Goal: Information Seeking & Learning: Learn about a topic

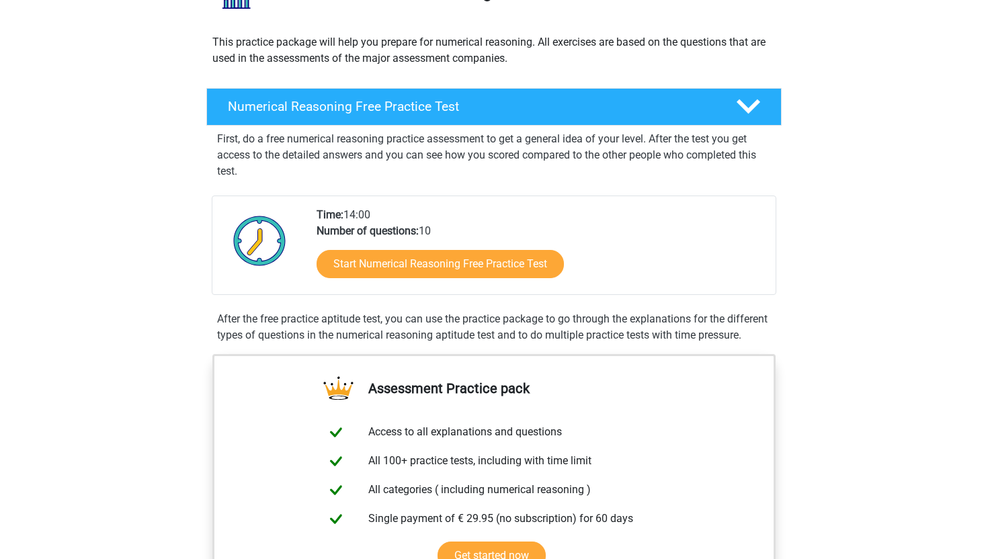
scroll to position [176, 0]
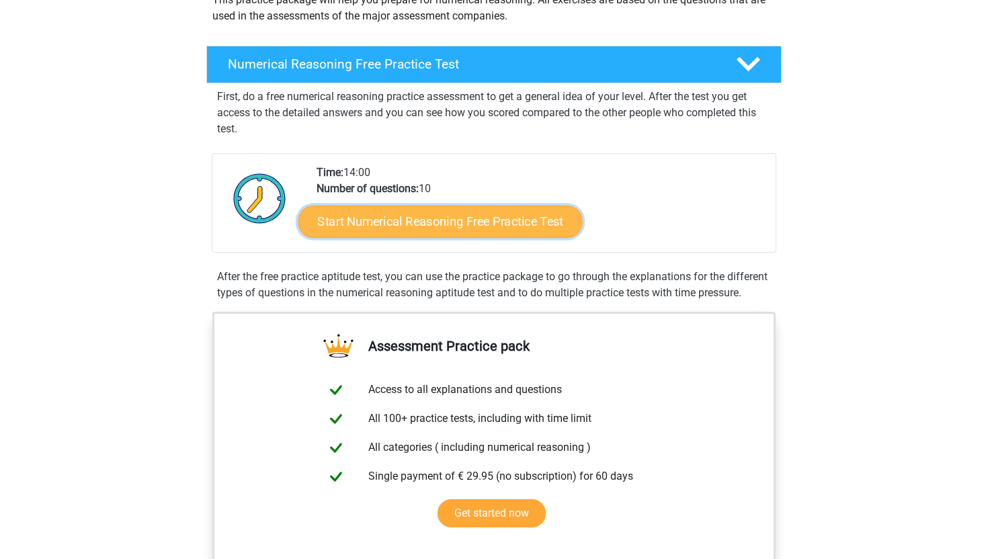
click at [487, 226] on link "Start Numerical Reasoning Free Practice Test" at bounding box center [441, 221] width 284 height 32
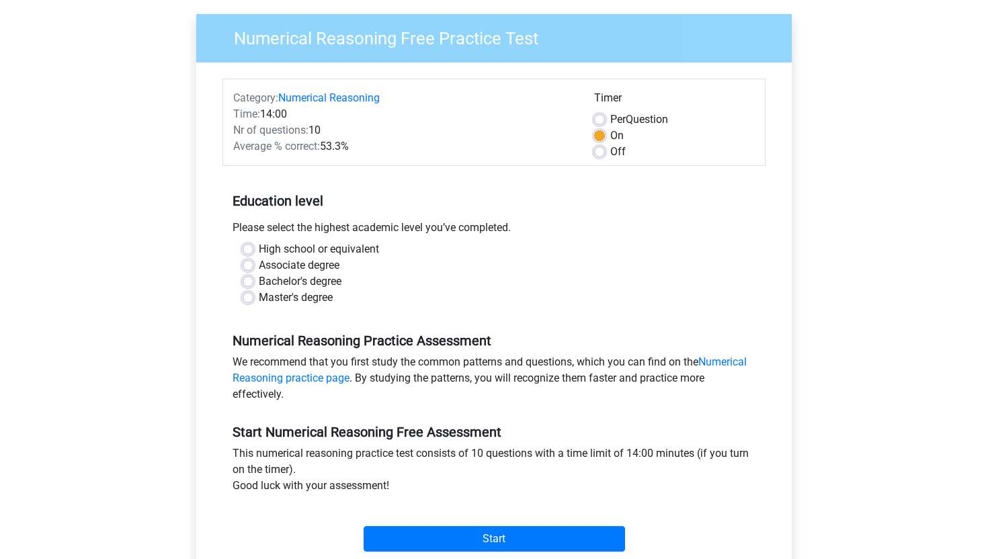
scroll to position [119, 0]
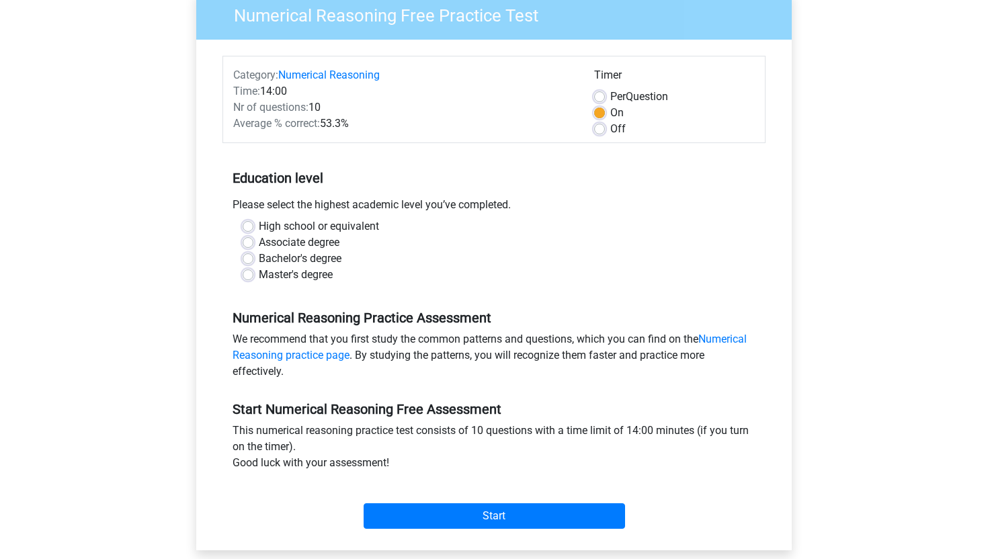
click at [301, 283] on div "High school or equivalent Associate degree Bachelor's degree Master's degree" at bounding box center [494, 256] width 543 height 75
click at [301, 270] on label "Master's degree" at bounding box center [296, 275] width 74 height 16
click at [253, 270] on input "Master's degree" at bounding box center [248, 273] width 11 height 13
radio input "true"
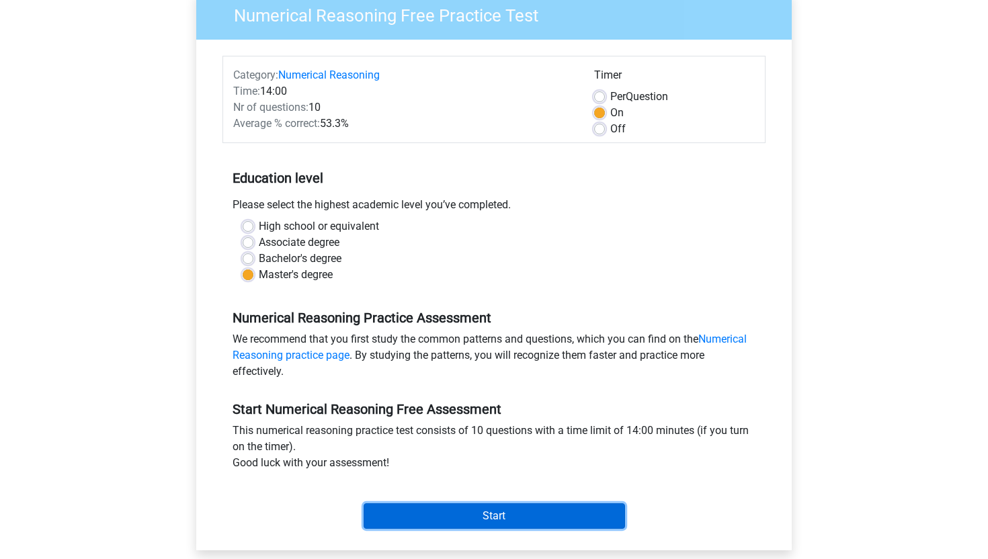
click at [491, 515] on input "Start" at bounding box center [495, 517] width 262 height 26
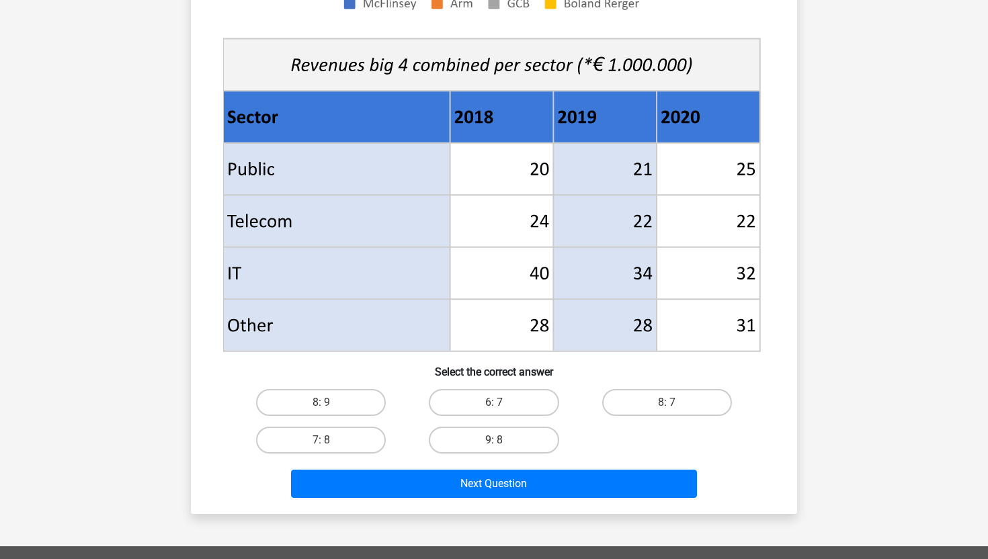
scroll to position [404, 0]
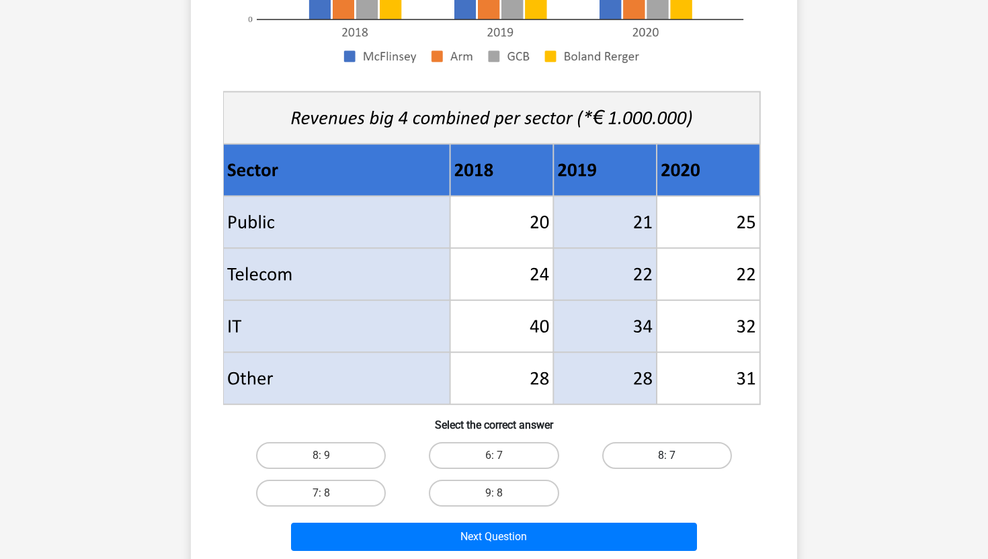
click at [703, 448] on label "8: 7" at bounding box center [667, 455] width 130 height 27
click at [676, 456] on input "8: 7" at bounding box center [671, 460] width 9 height 9
radio input "true"
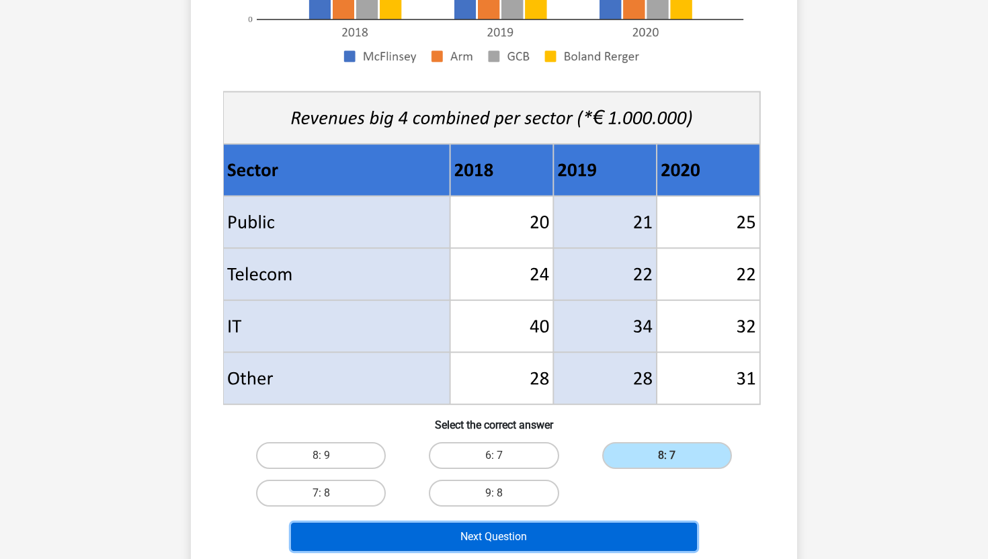
click at [514, 545] on button "Next Question" at bounding box center [494, 537] width 407 height 28
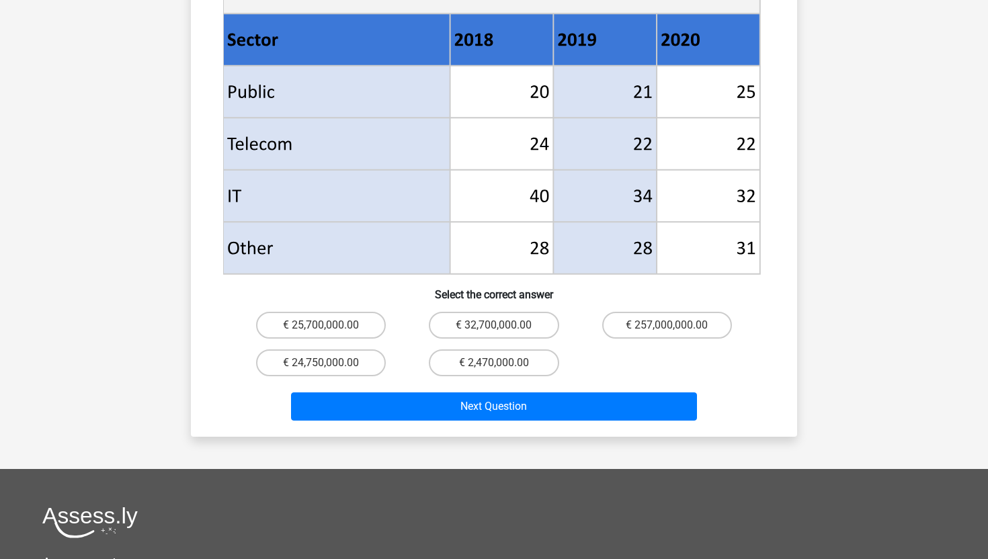
scroll to position [577, 0]
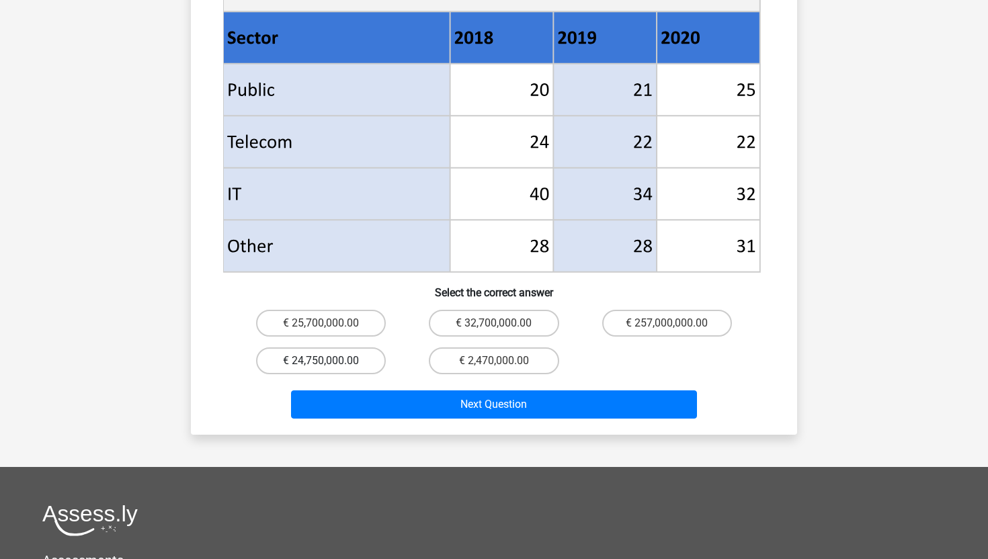
click at [323, 348] on label "€ 24,750,000.00" at bounding box center [321, 361] width 130 height 27
click at [323, 361] on input "€ 24,750,000.00" at bounding box center [325, 365] width 9 height 9
radio input "true"
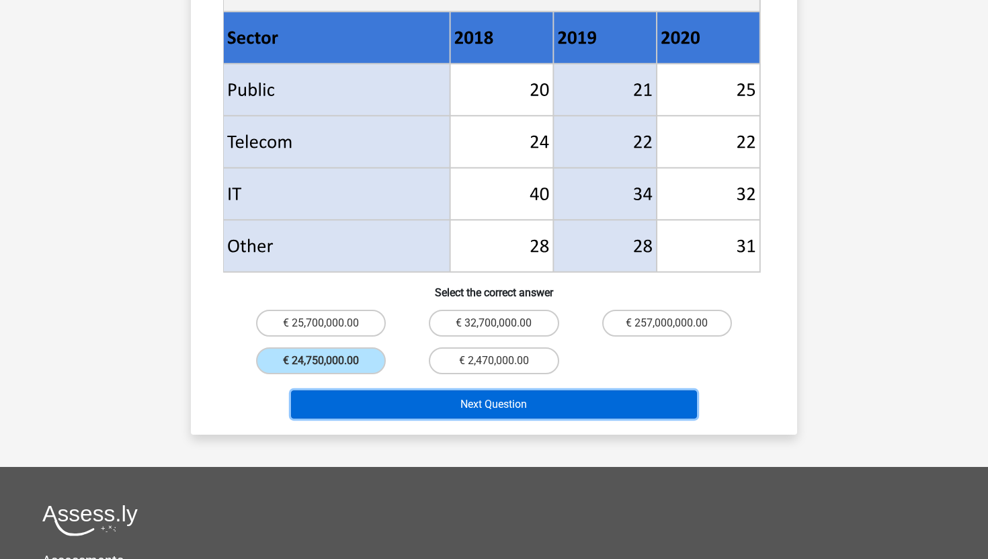
click at [480, 391] on button "Next Question" at bounding box center [494, 405] width 407 height 28
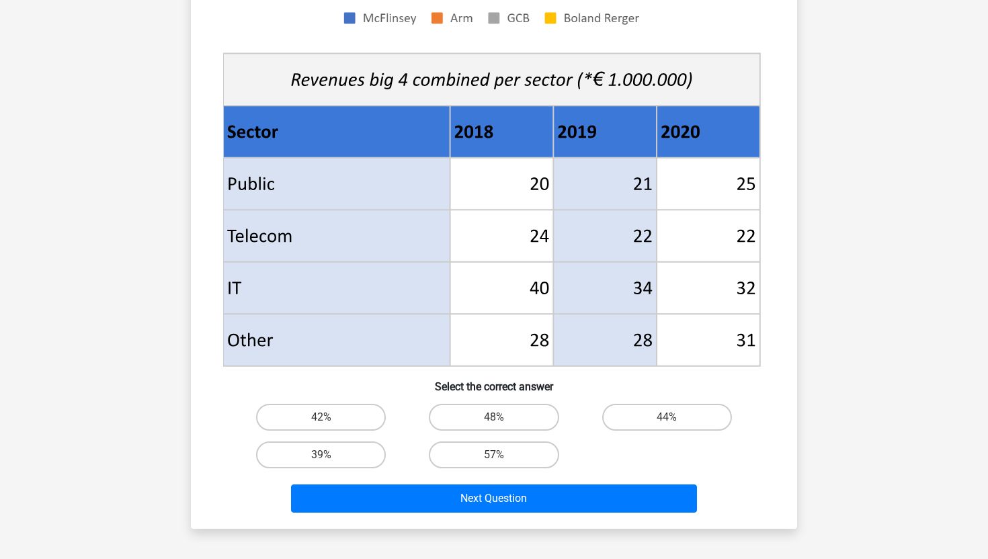
scroll to position [446, 0]
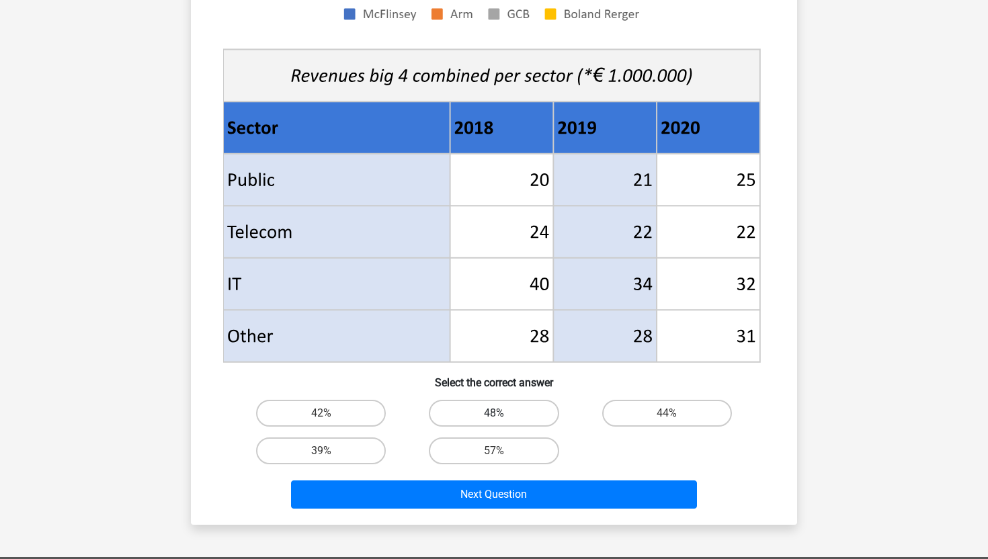
click at [479, 417] on label "48%" at bounding box center [494, 413] width 130 height 27
click at [494, 417] on input "48%" at bounding box center [498, 417] width 9 height 9
radio input "true"
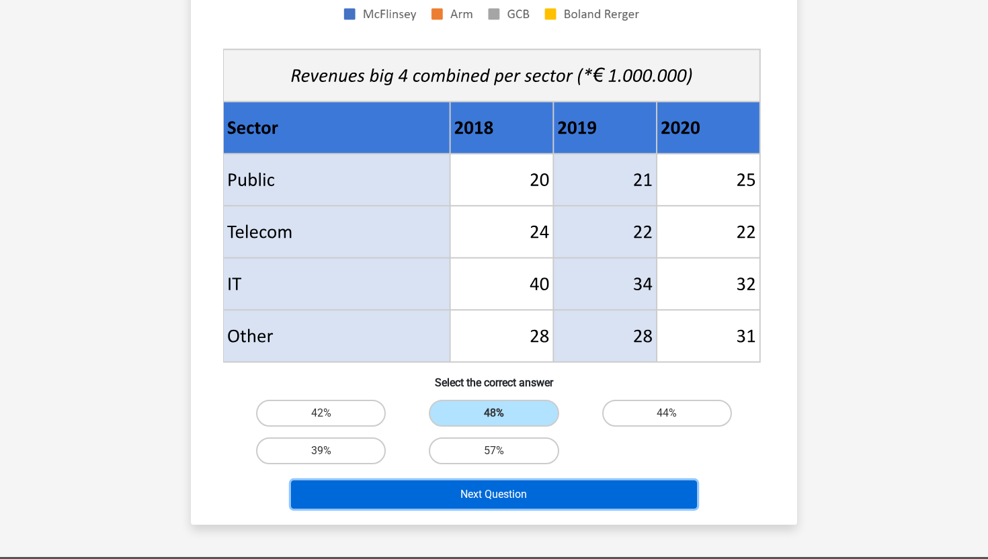
click at [492, 490] on button "Next Question" at bounding box center [494, 495] width 407 height 28
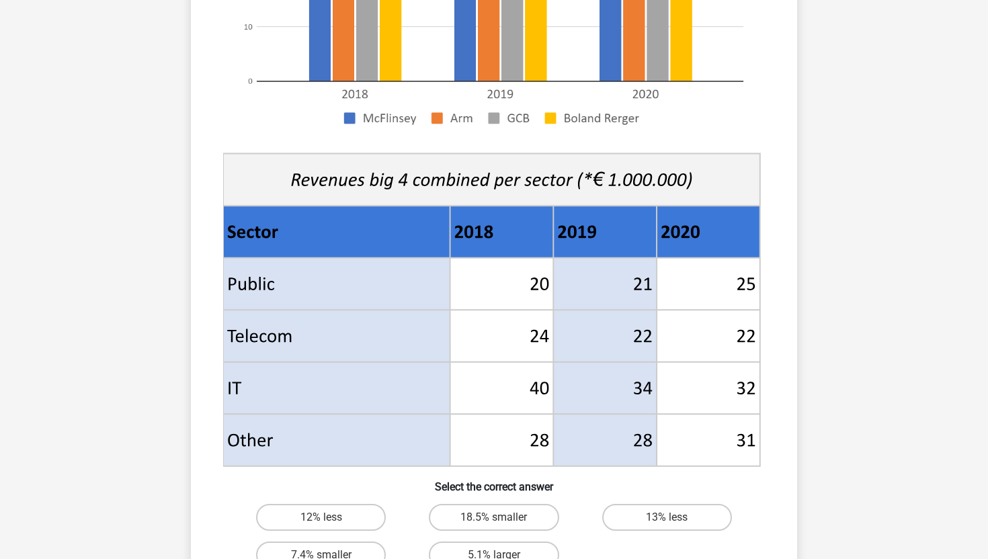
scroll to position [343, 0]
click at [534, 279] on icon at bounding box center [502, 283] width 104 height 52
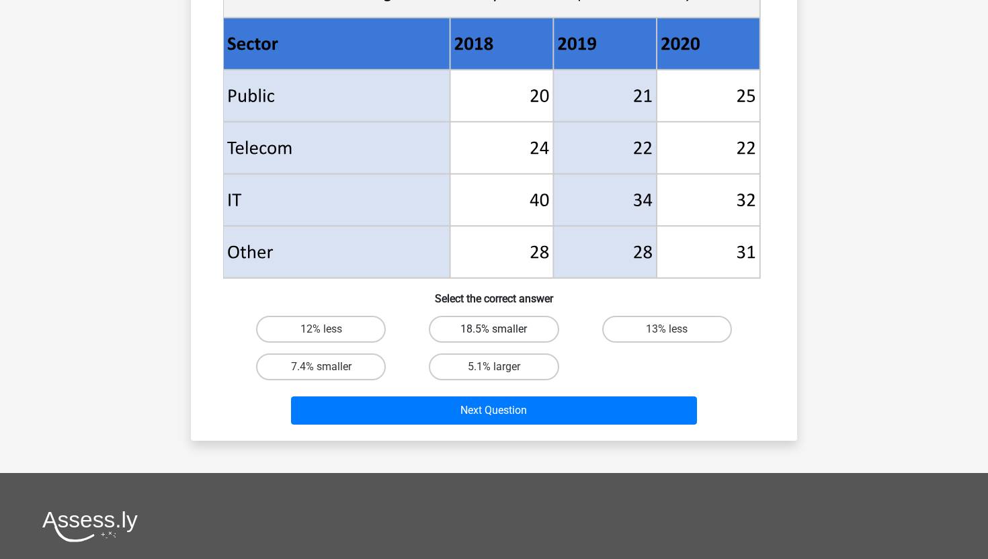
scroll to position [537, 0]
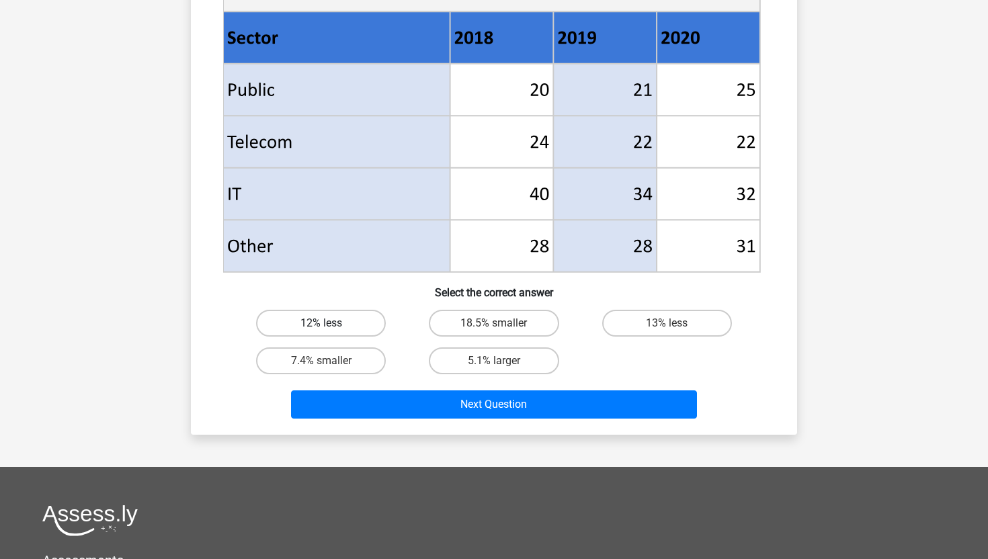
click at [351, 319] on label "12% less" at bounding box center [321, 323] width 130 height 27
click at [330, 323] on input "12% less" at bounding box center [325, 327] width 9 height 9
radio input "true"
click at [355, 366] on label "7.4% smaller" at bounding box center [321, 361] width 130 height 27
click at [330, 366] on input "7.4% smaller" at bounding box center [325, 365] width 9 height 9
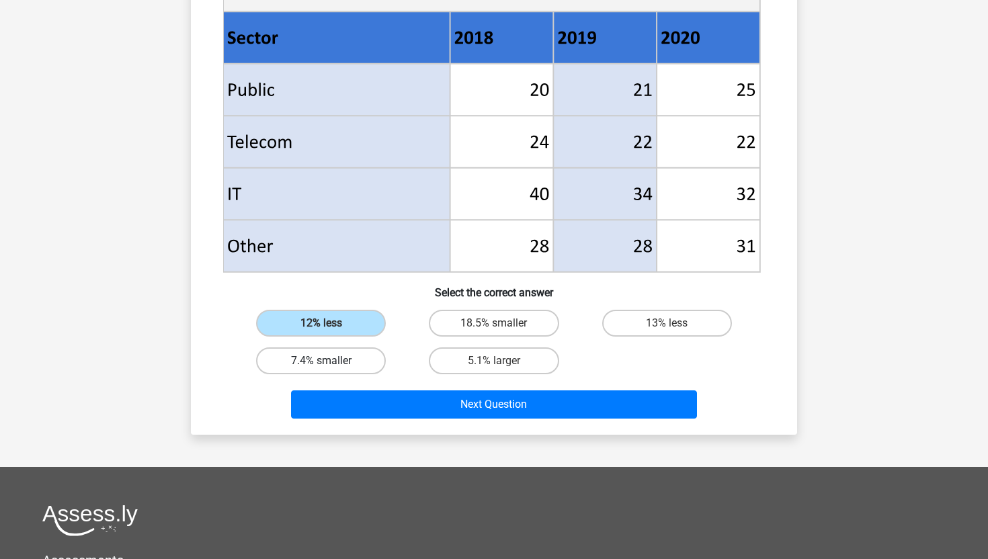
radio input "true"
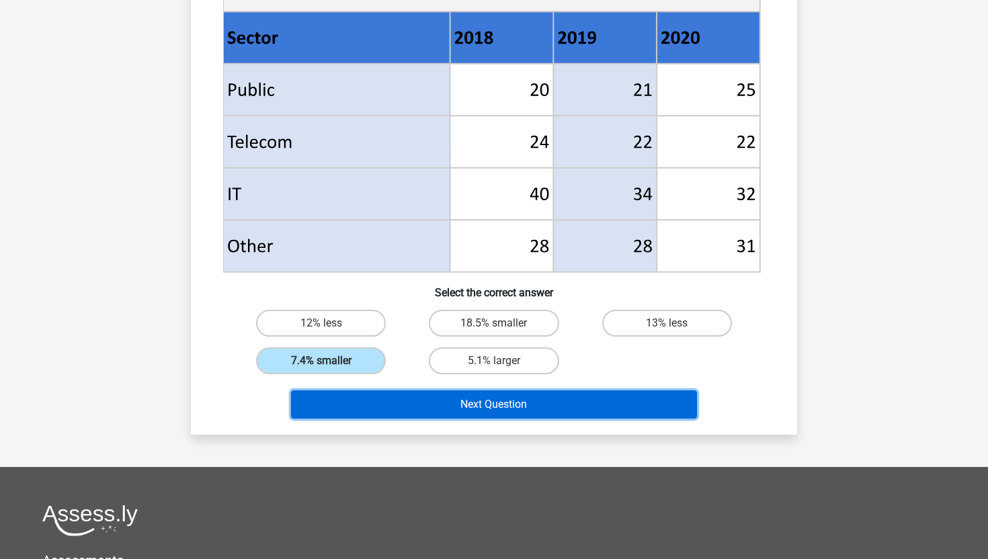
click at [473, 406] on button "Next Question" at bounding box center [494, 405] width 407 height 28
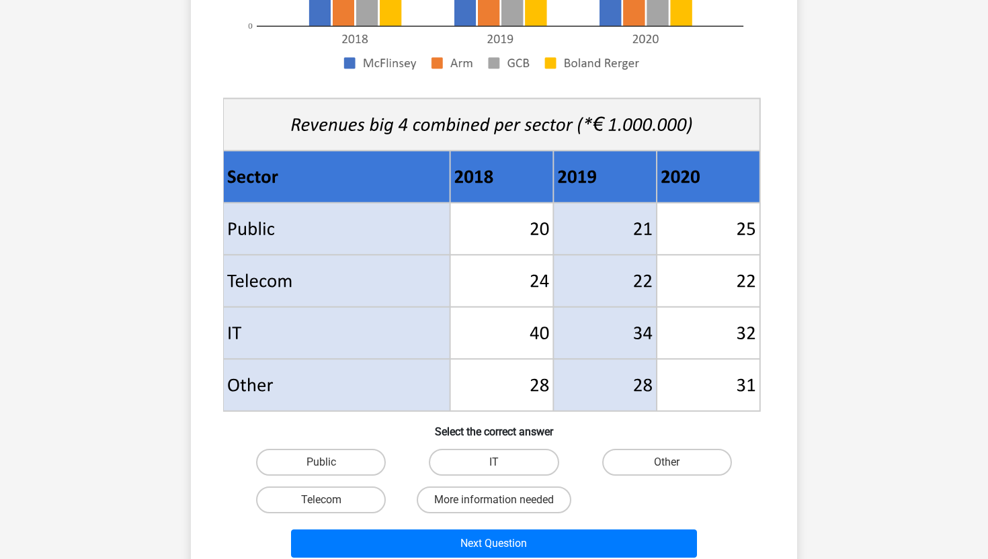
scroll to position [400, 0]
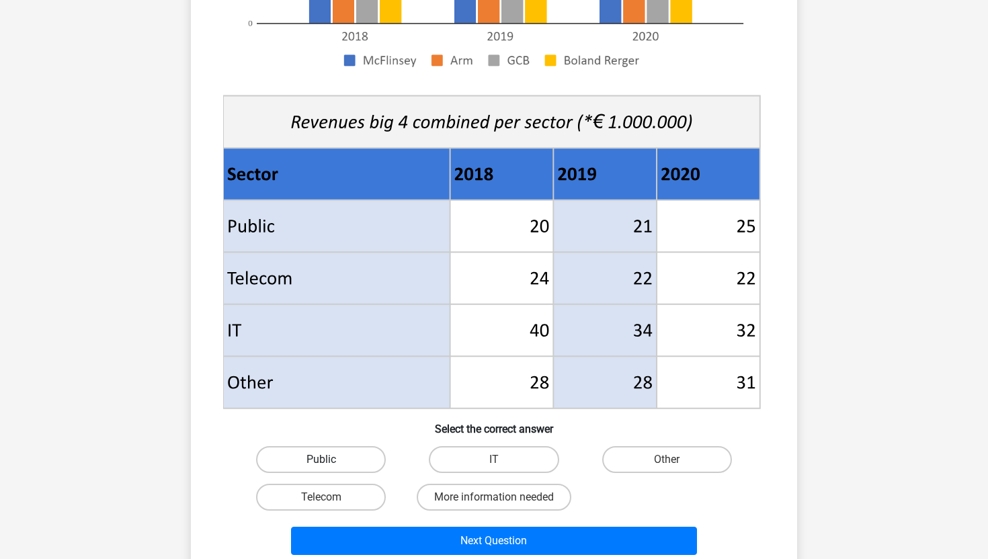
click at [346, 454] on label "Public" at bounding box center [321, 459] width 130 height 27
click at [330, 460] on input "Public" at bounding box center [325, 464] width 9 height 9
radio input "true"
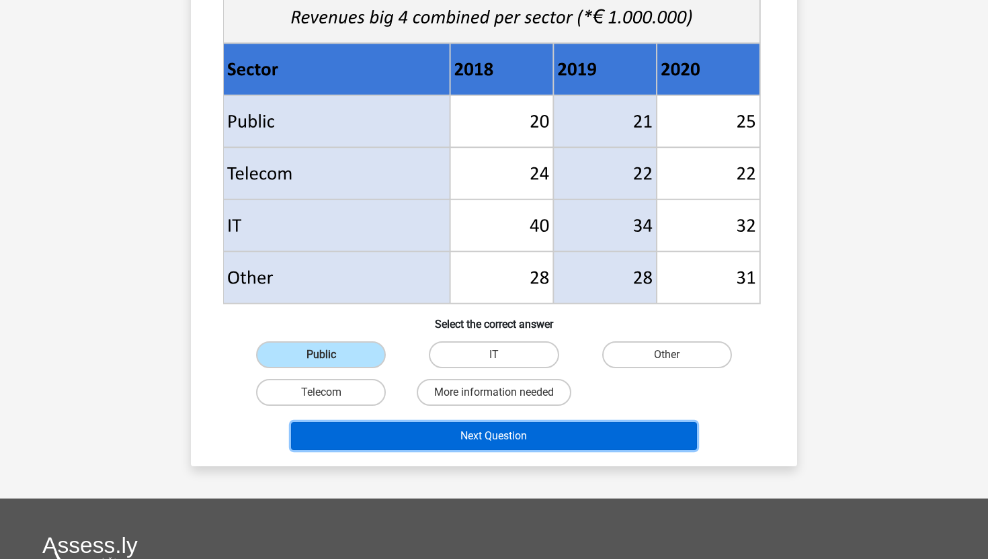
click at [469, 441] on button "Next Question" at bounding box center [494, 436] width 407 height 28
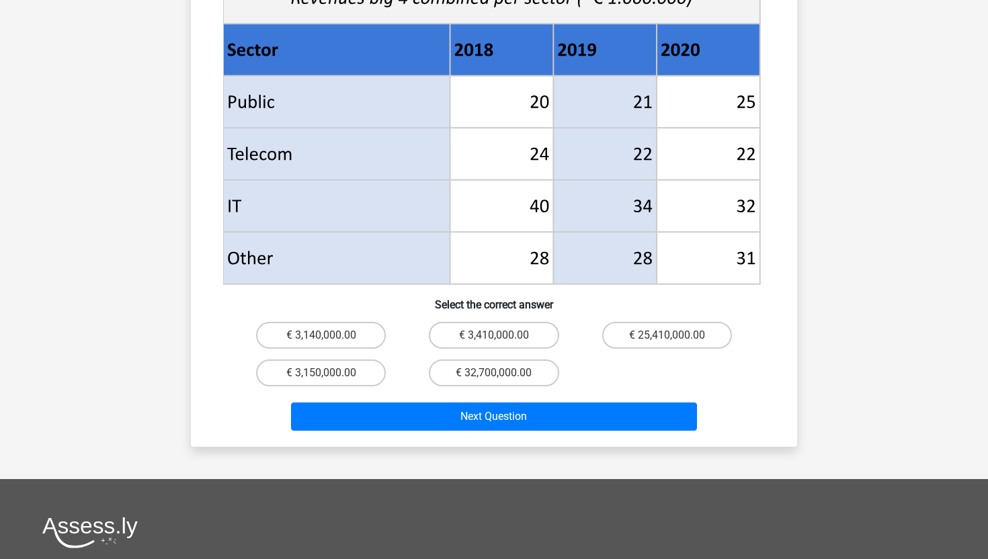
scroll to position [639, 0]
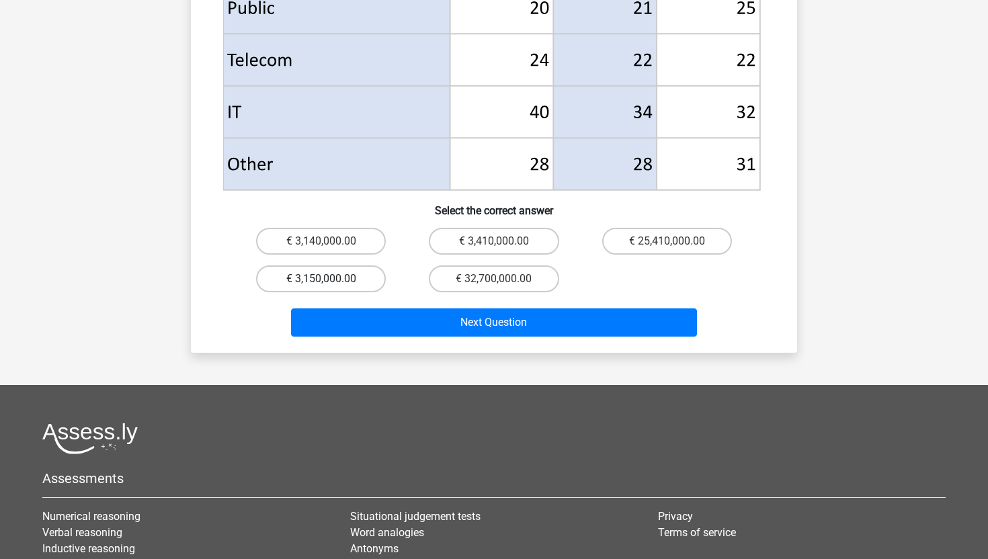
click at [352, 266] on label "€ 3,150,000.00" at bounding box center [321, 279] width 130 height 27
click at [330, 279] on input "€ 3,150,000.00" at bounding box center [325, 283] width 9 height 9
radio input "true"
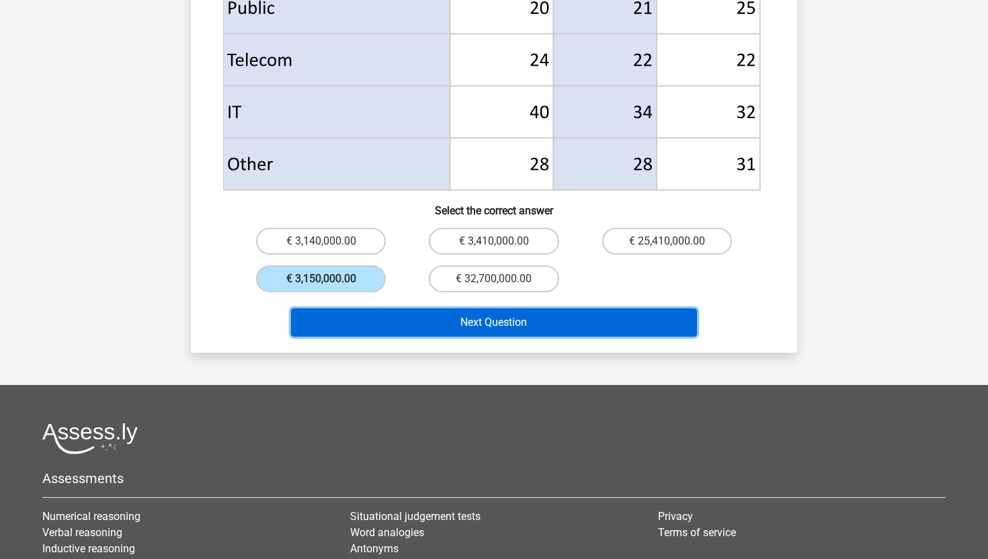
click at [446, 309] on button "Next Question" at bounding box center [494, 323] width 407 height 28
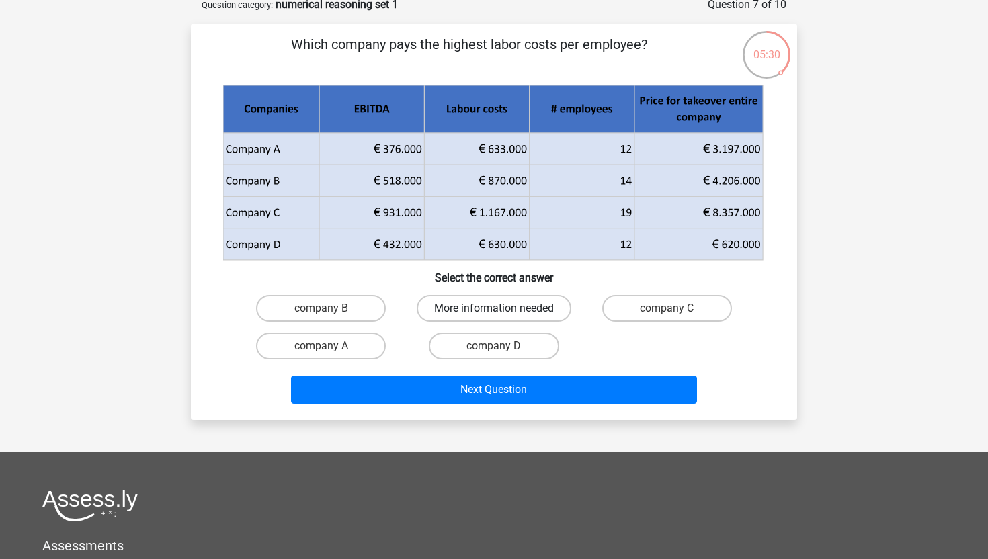
scroll to position [72, 0]
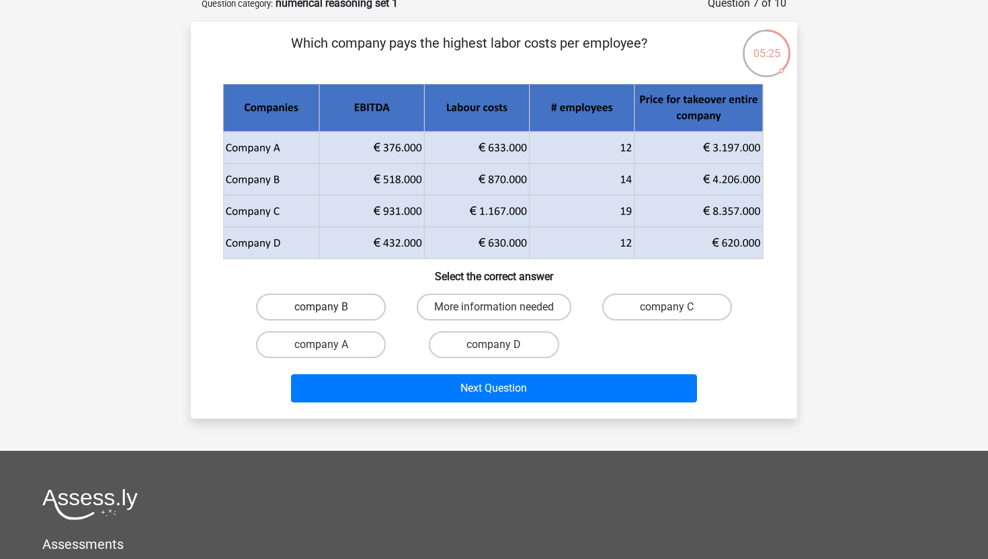
click at [350, 310] on label "company B" at bounding box center [321, 307] width 130 height 27
click at [330, 310] on input "company B" at bounding box center [325, 311] width 9 height 9
radio input "true"
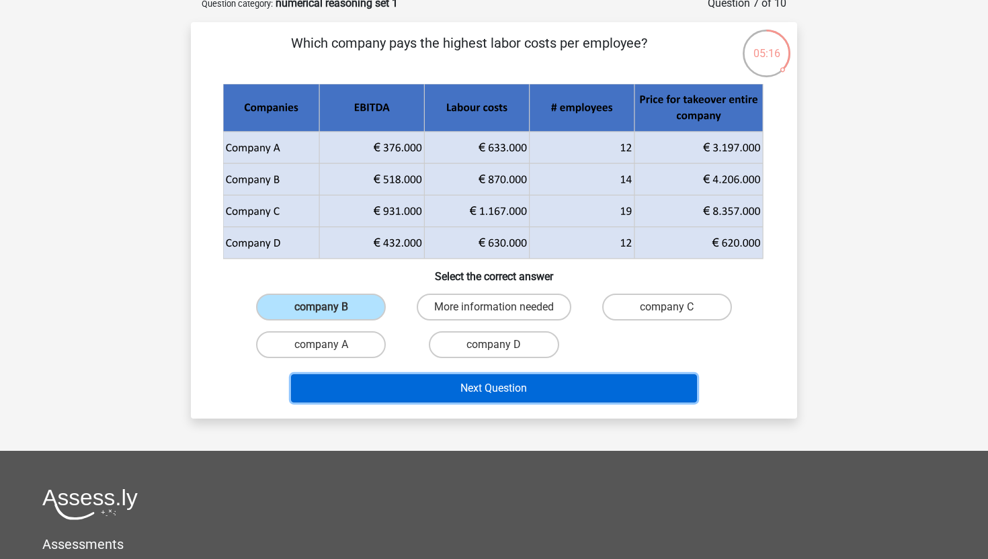
click at [512, 394] on button "Next Question" at bounding box center [494, 388] width 407 height 28
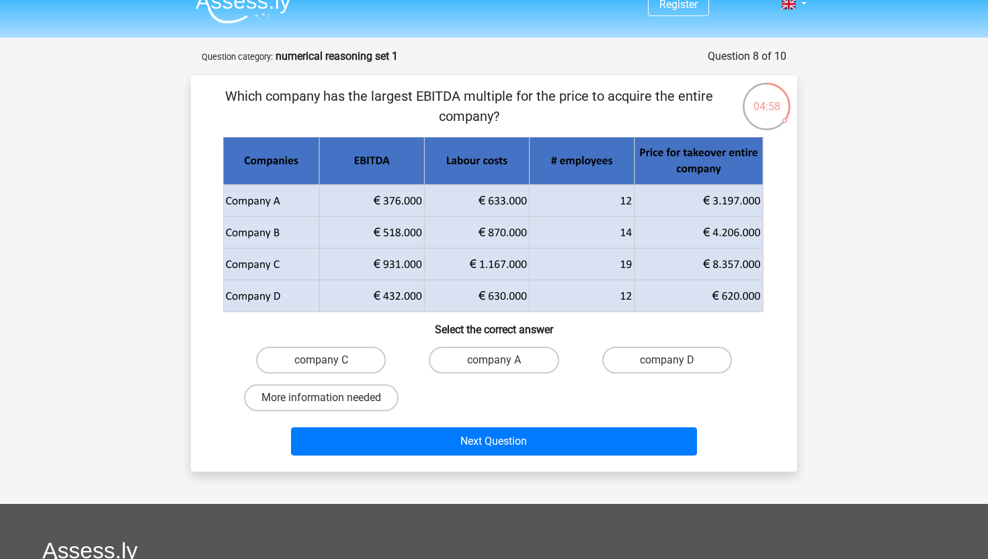
scroll to position [17, 0]
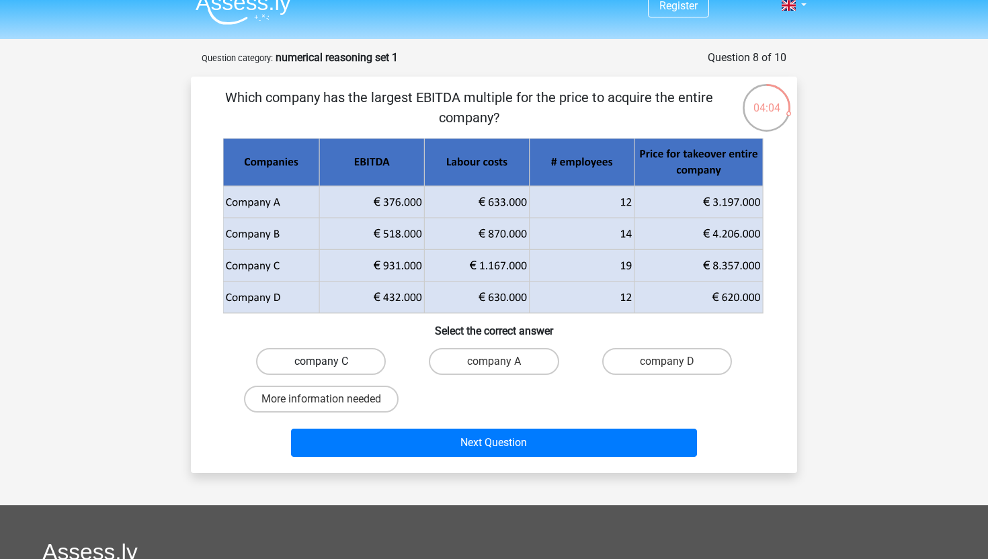
click at [331, 370] on label "company C" at bounding box center [321, 361] width 130 height 27
click at [330, 370] on input "company C" at bounding box center [325, 366] width 9 height 9
radio input "true"
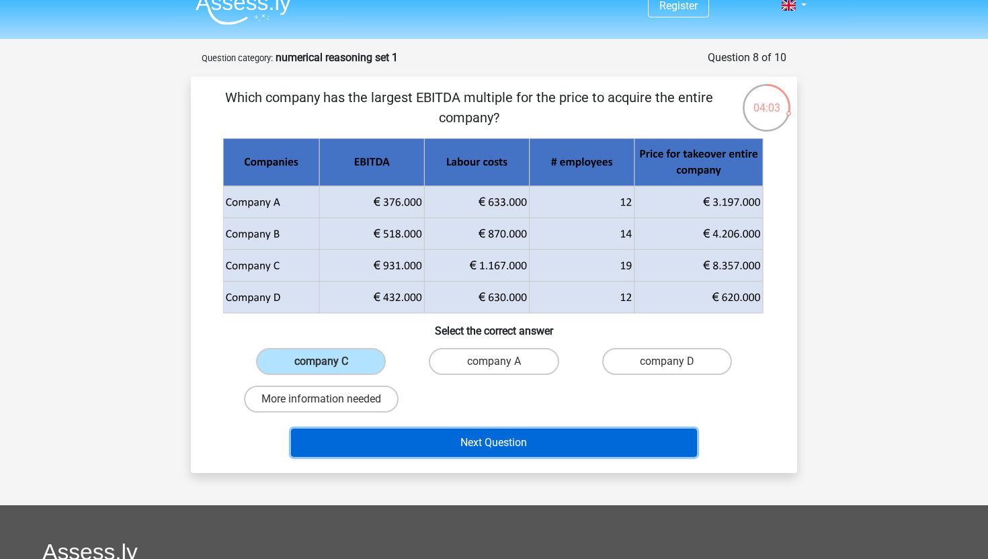
click at [471, 446] on button "Next Question" at bounding box center [494, 443] width 407 height 28
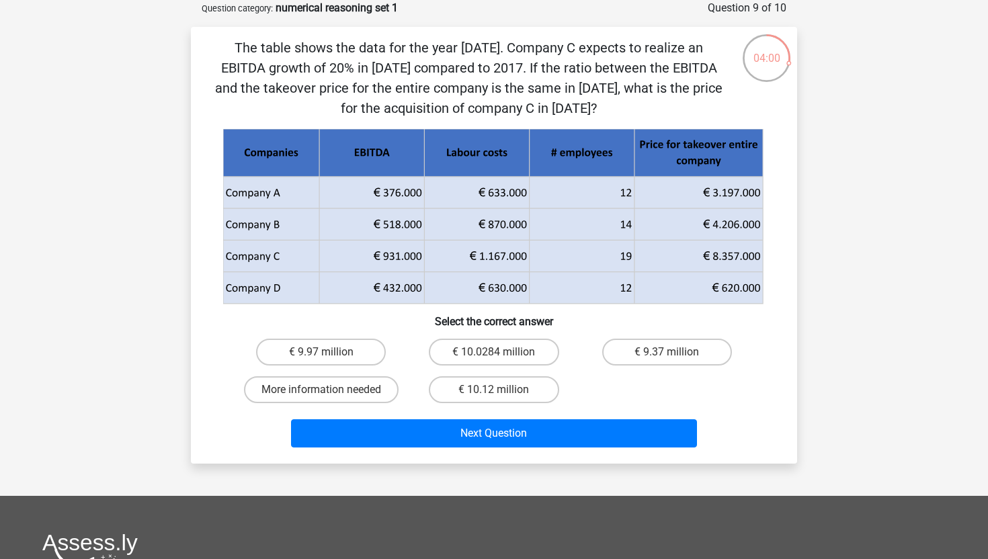
scroll to position [24, 0]
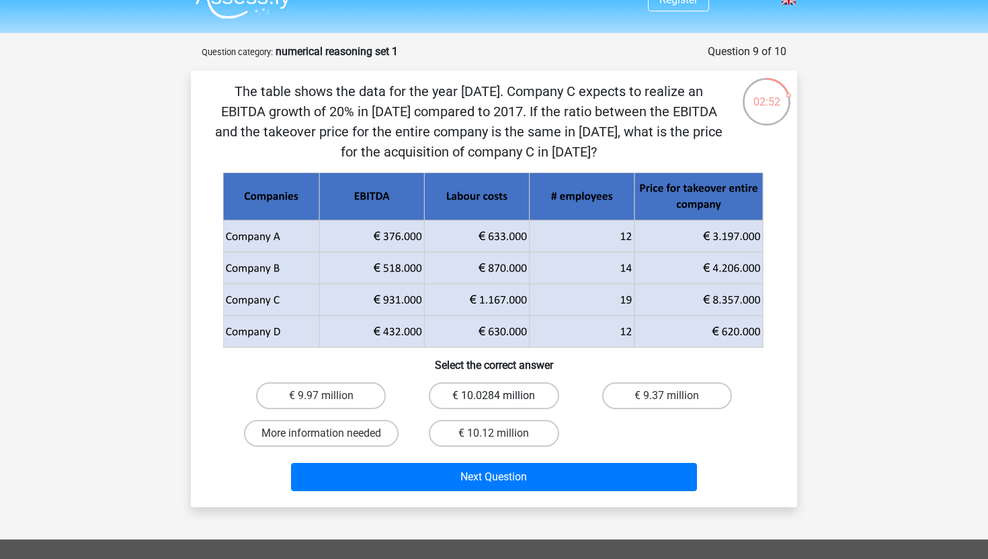
click at [515, 400] on label "€ 10.0284 million" at bounding box center [494, 396] width 130 height 27
click at [503, 400] on input "€ 10.0284 million" at bounding box center [498, 400] width 9 height 9
radio input "true"
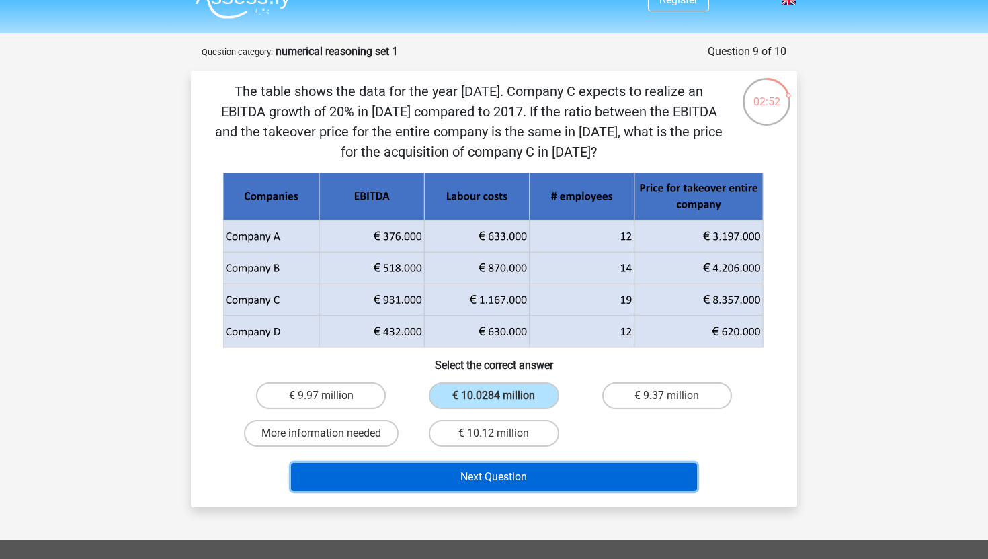
click at [530, 476] on button "Next Question" at bounding box center [494, 477] width 407 height 28
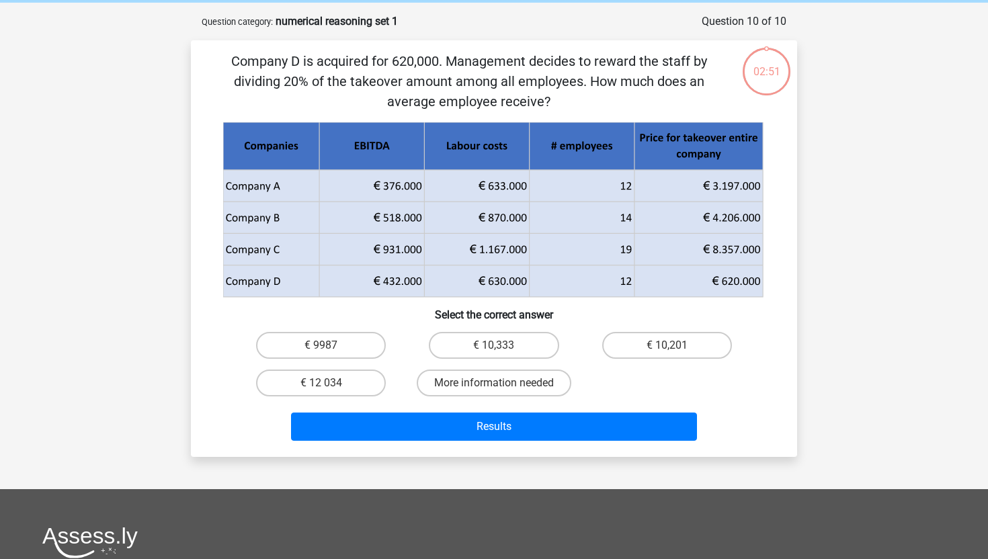
scroll to position [67, 0]
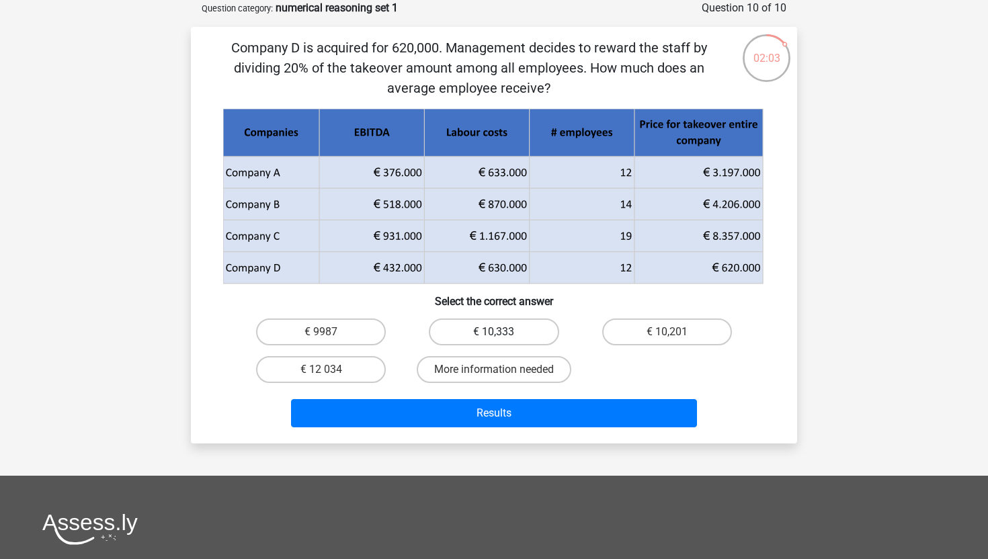
click at [487, 331] on label "€ 10,333" at bounding box center [494, 332] width 130 height 27
click at [494, 332] on input "€ 10,333" at bounding box center [498, 336] width 9 height 9
radio input "true"
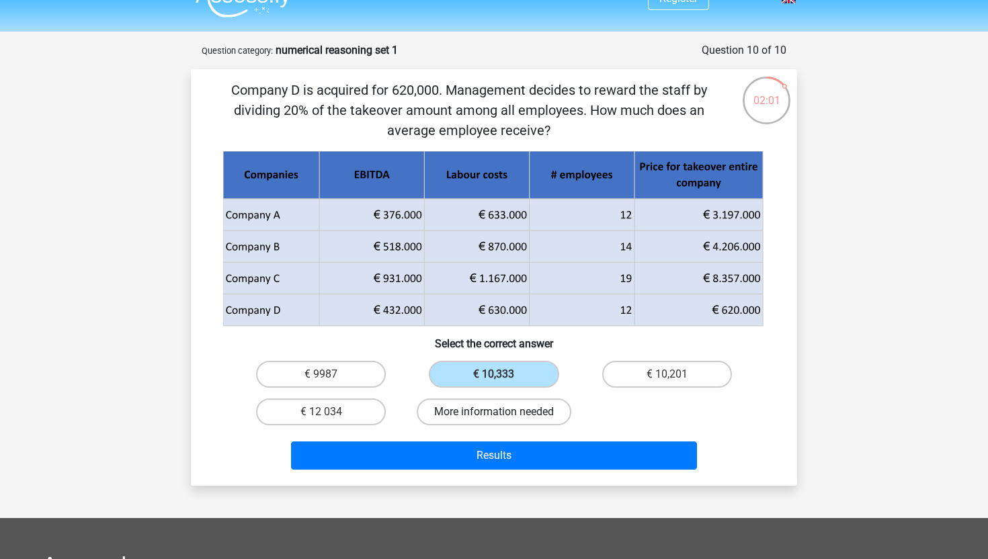
scroll to position [0, 0]
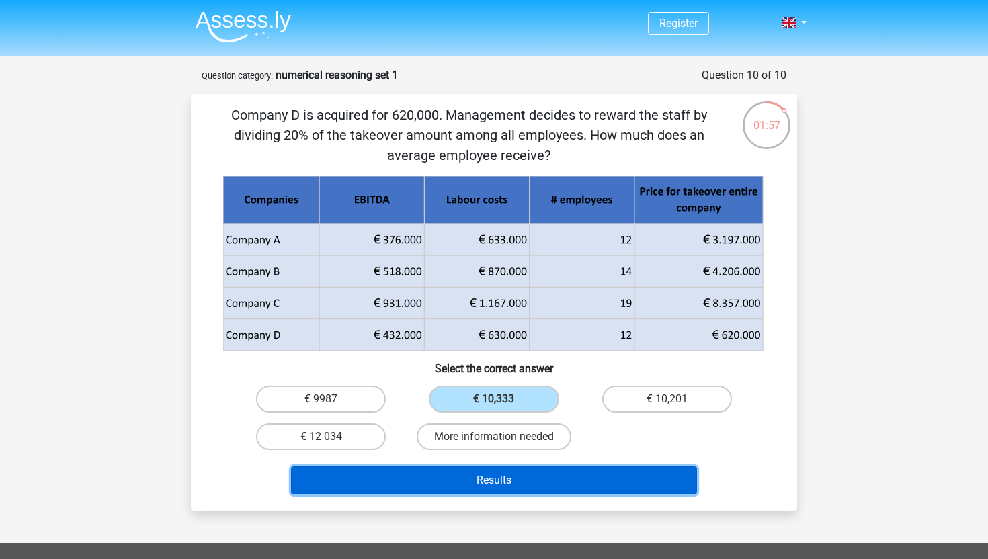
drag, startPoint x: 522, startPoint y: 485, endPoint x: 624, endPoint y: 306, distance: 206.0
click at [624, 306] on div "Company D is acquired for 620,000. Management decides to reward the staff by di…" at bounding box center [494, 302] width 596 height 395
click at [518, 482] on button "Results" at bounding box center [494, 481] width 407 height 28
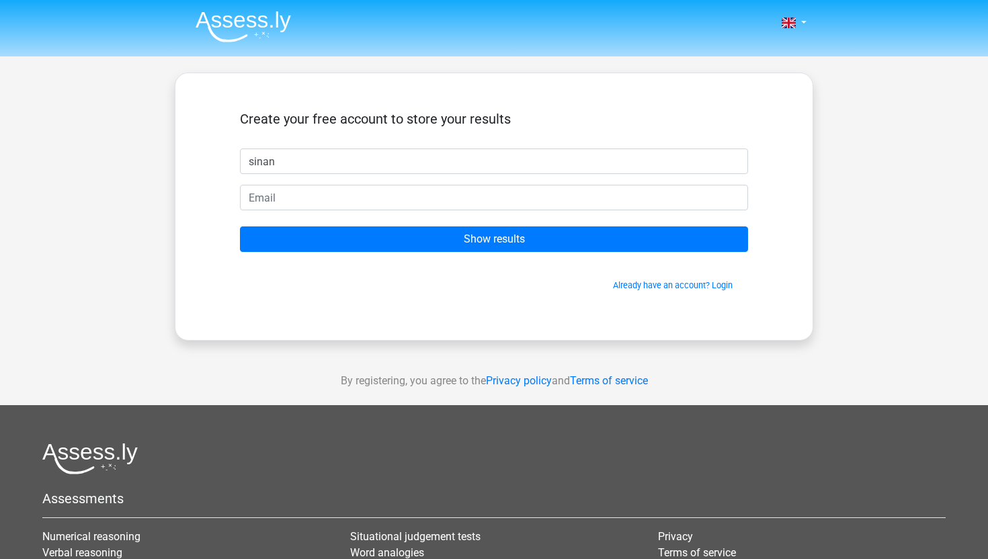
type input "sinan"
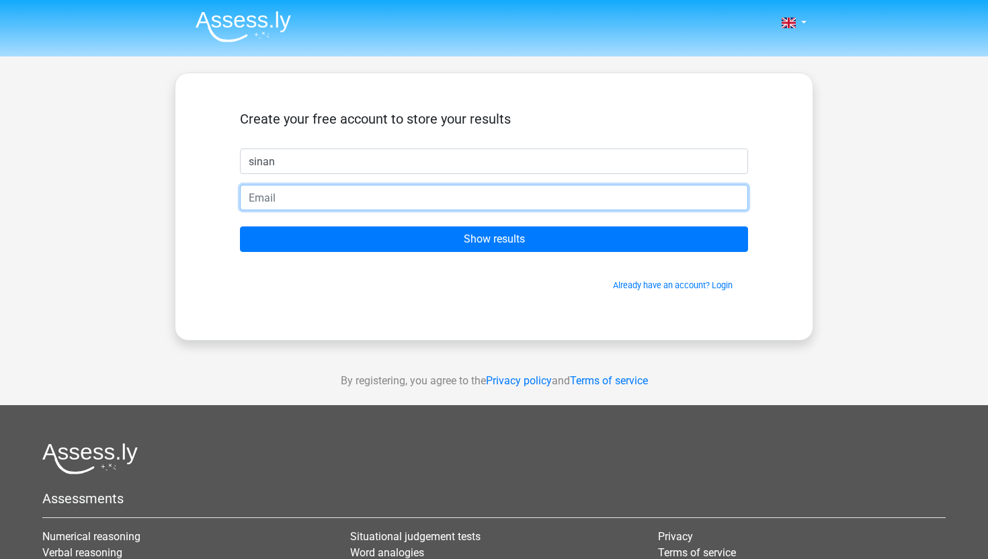
click at [315, 199] on input "email" at bounding box center [494, 198] width 508 height 26
type input "sinan_james@outlook.com"
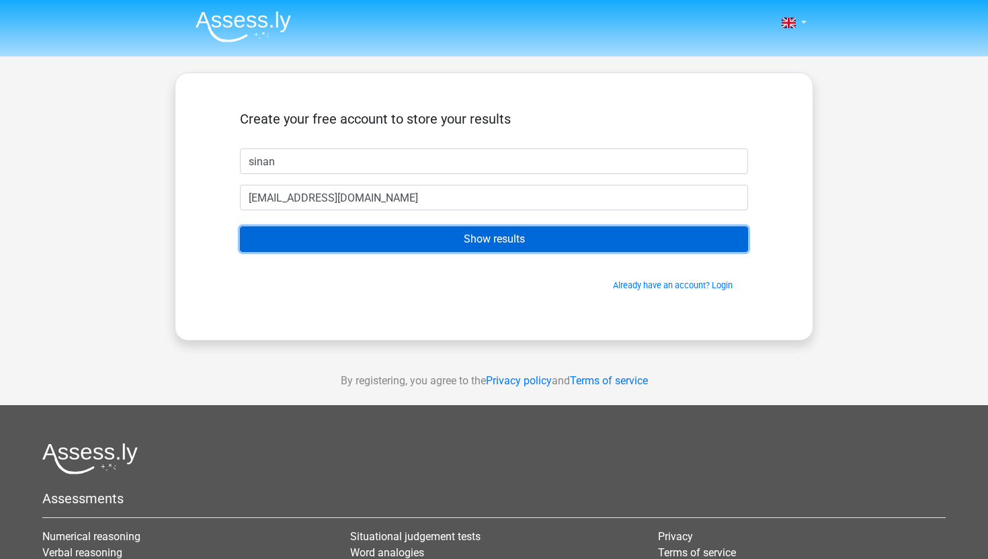
click at [440, 241] on input "Show results" at bounding box center [494, 240] width 508 height 26
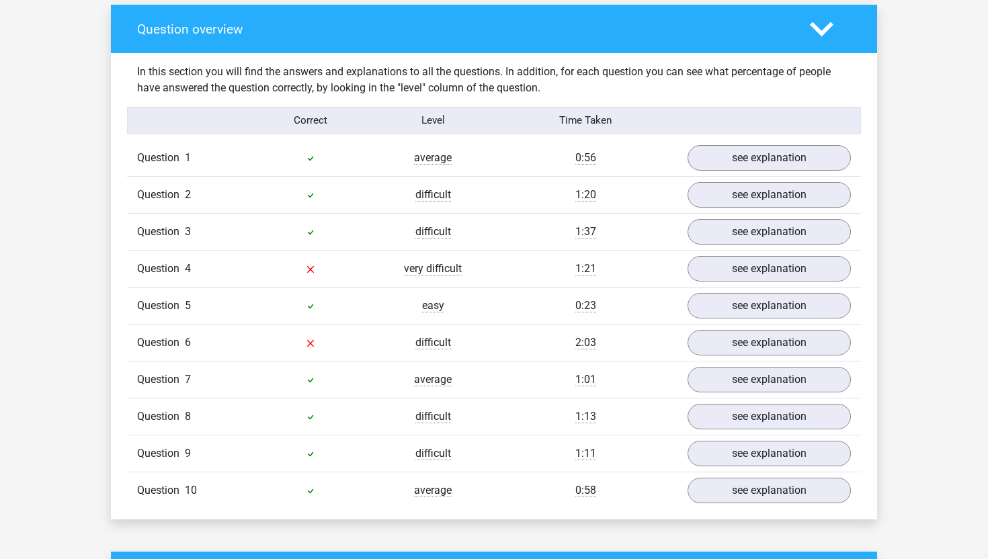
scroll to position [993, 0]
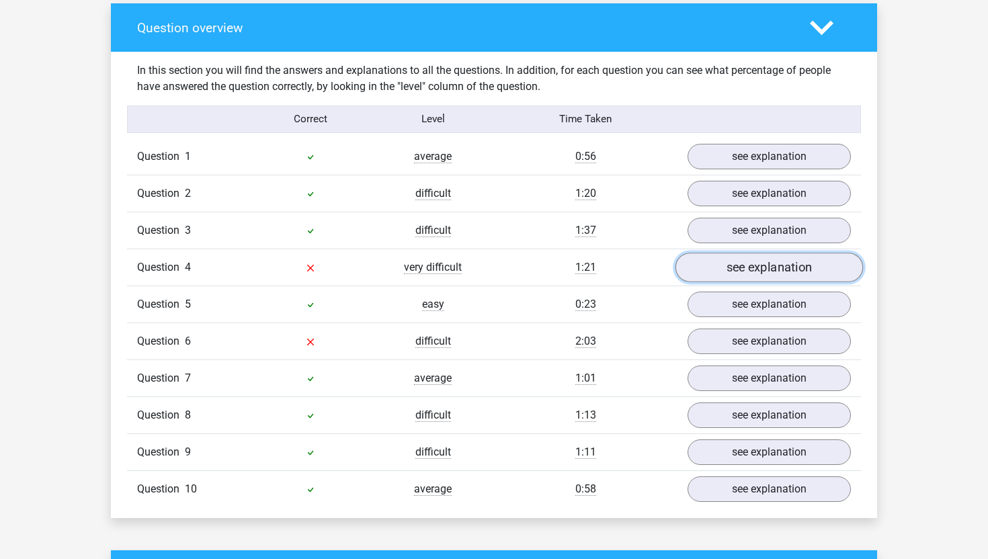
click at [752, 275] on link "see explanation" at bounding box center [770, 268] width 188 height 30
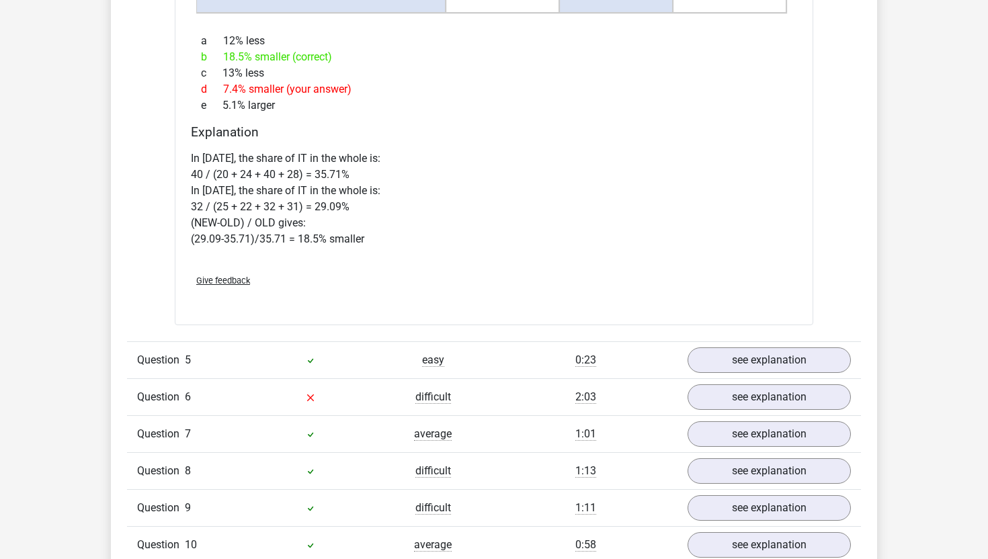
scroll to position [2037, 0]
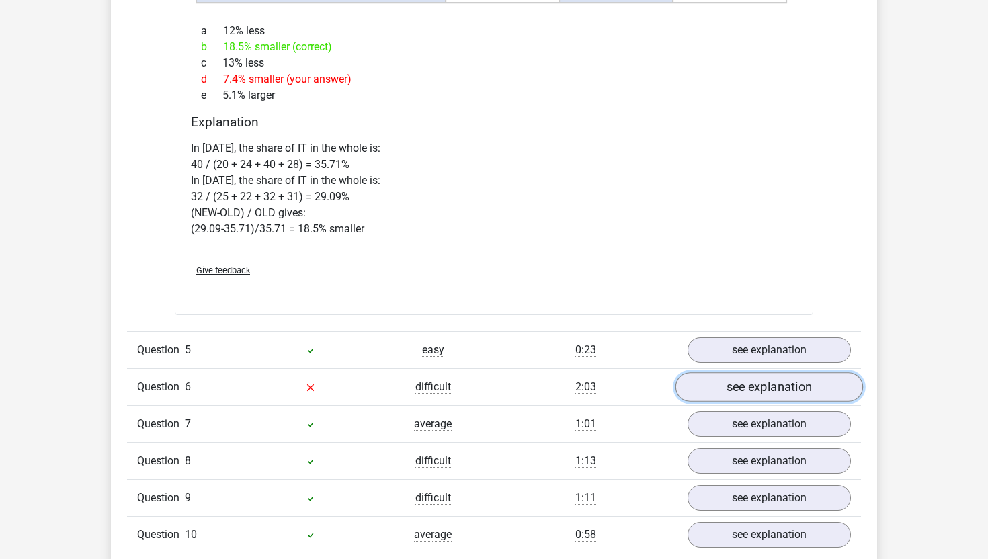
click at [732, 392] on link "see explanation" at bounding box center [770, 387] width 188 height 30
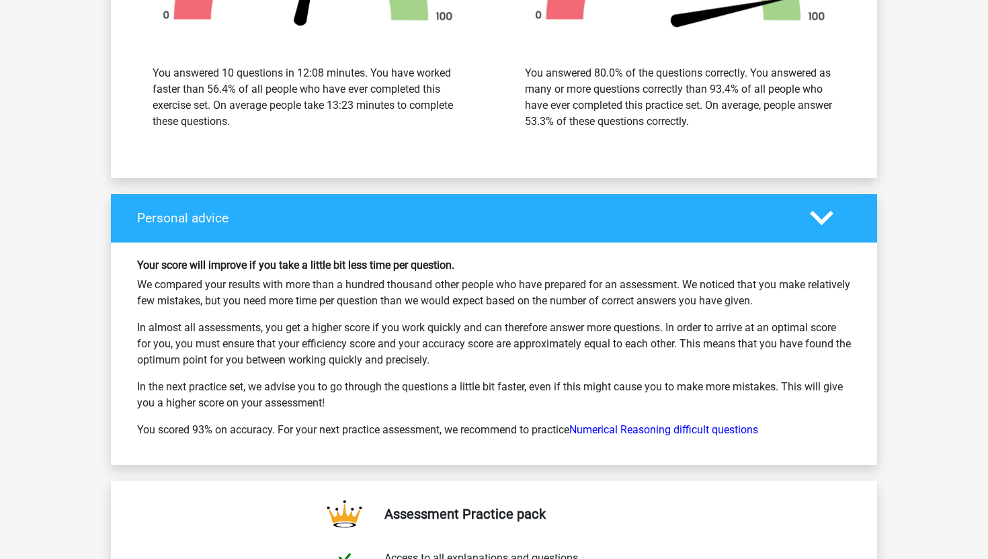
scroll to position [3935, 0]
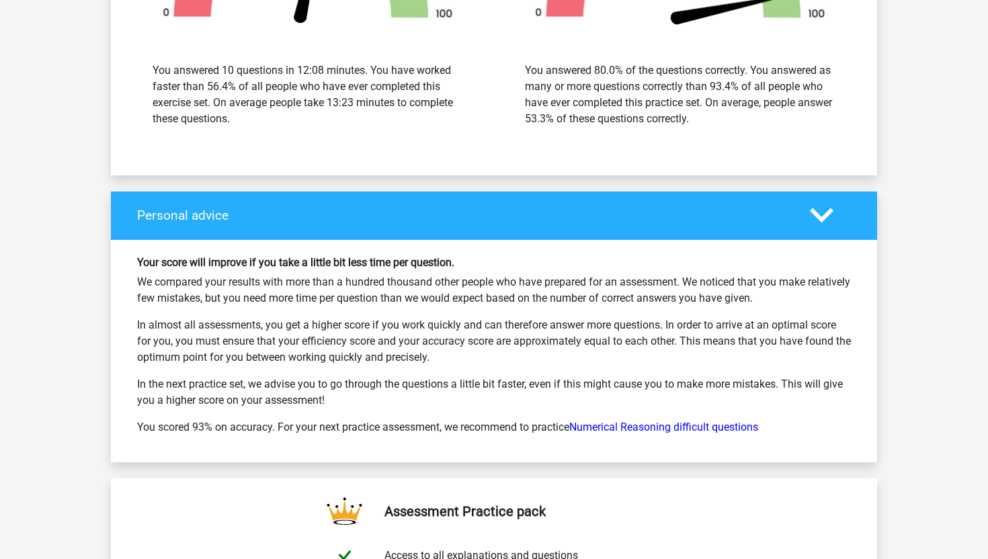
click at [635, 437] on div "Your score will improve if you take a little bit less time per question. We com…" at bounding box center [494, 351] width 734 height 190
click at [635, 432] on link "Numerical Reasoning difficult questions" at bounding box center [663, 427] width 189 height 13
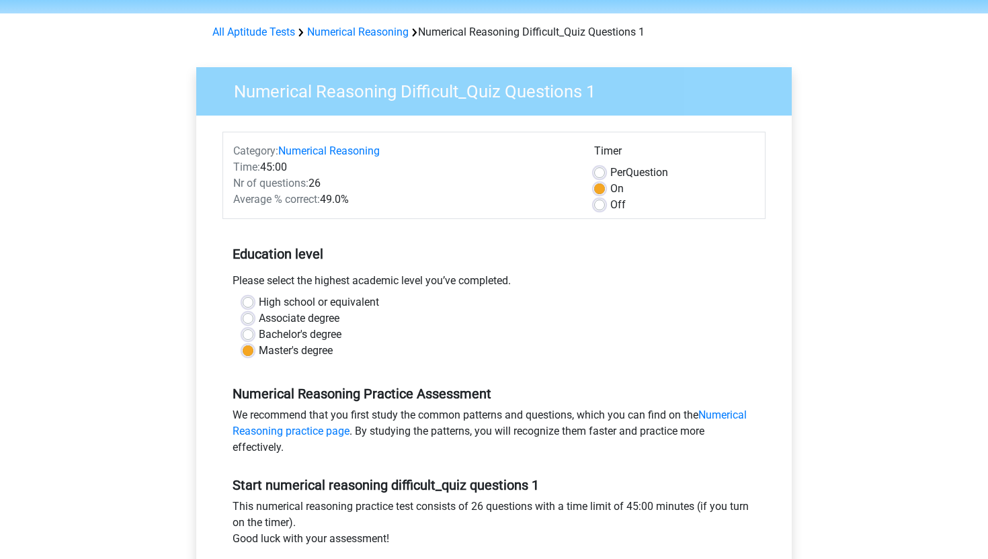
scroll to position [45, 0]
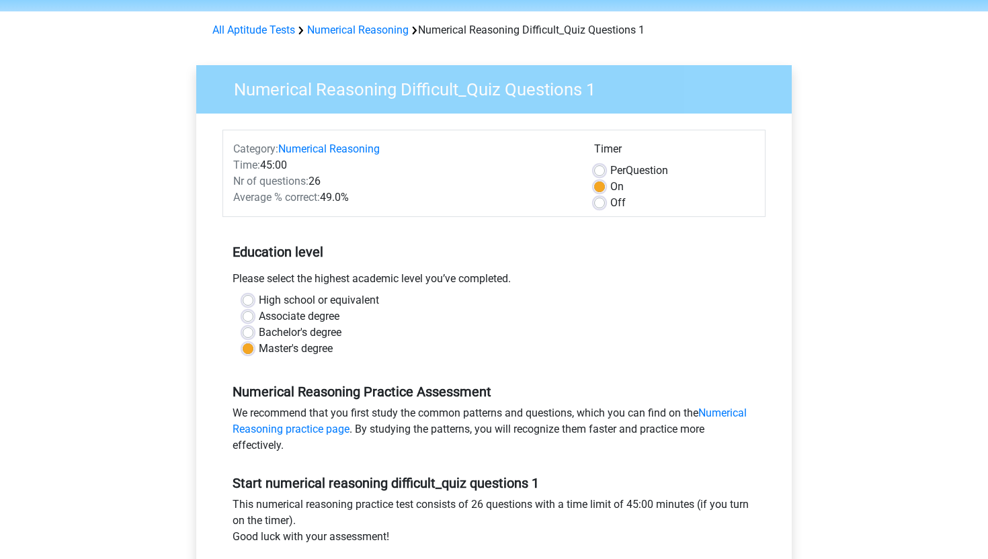
click at [610, 170] on label "Per Question" at bounding box center [639, 171] width 58 height 16
click at [601, 170] on input "Per Question" at bounding box center [599, 169] width 11 height 13
radio input "true"
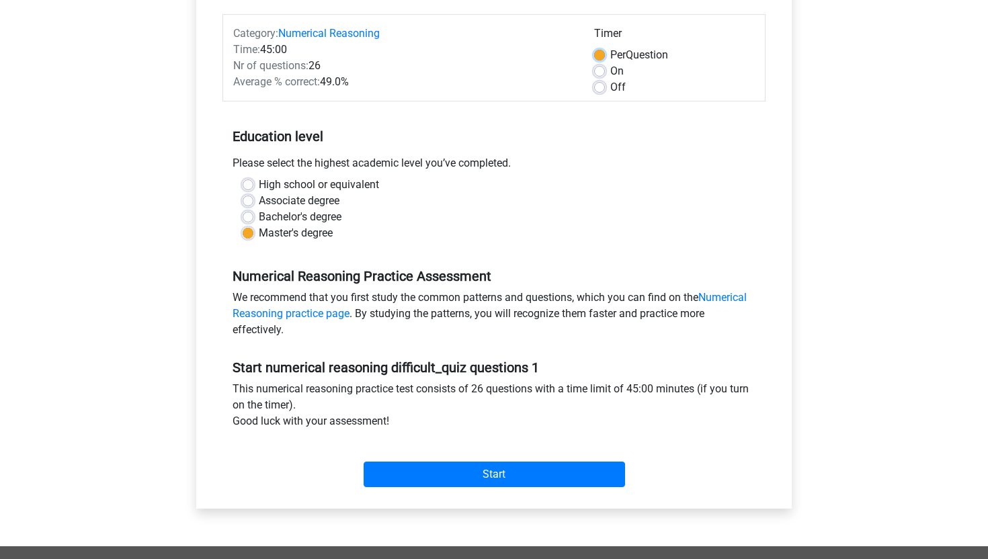
scroll to position [194, 0]
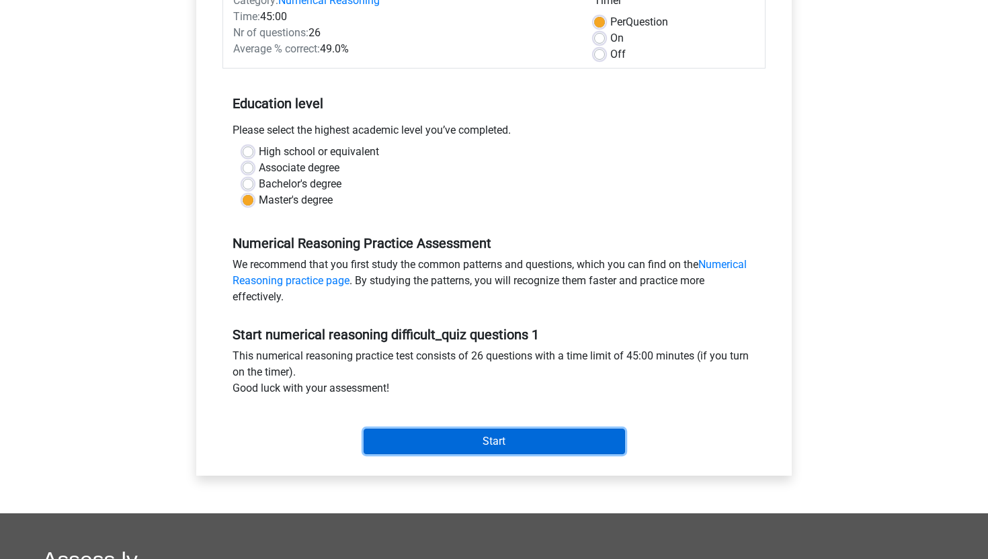
click at [531, 438] on input "Start" at bounding box center [495, 442] width 262 height 26
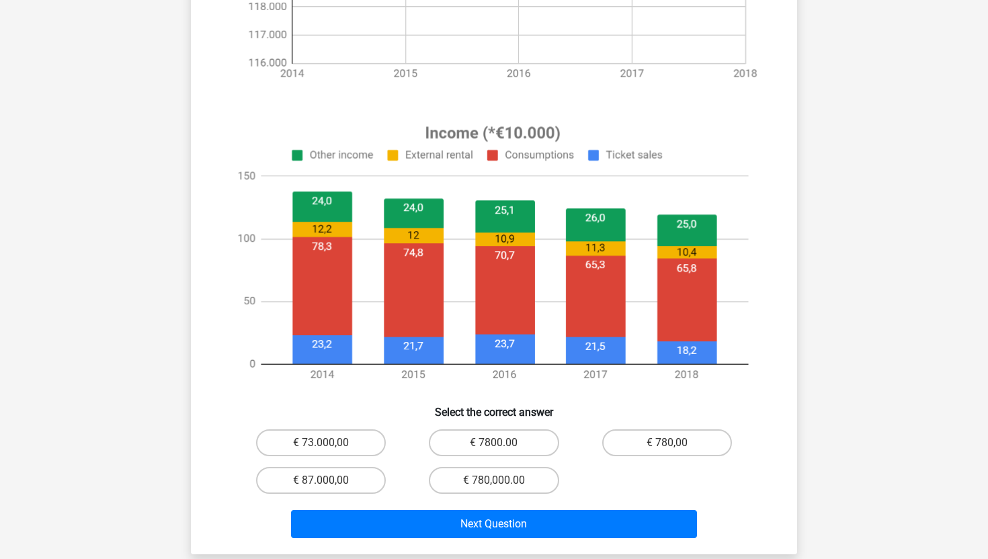
scroll to position [436, 0]
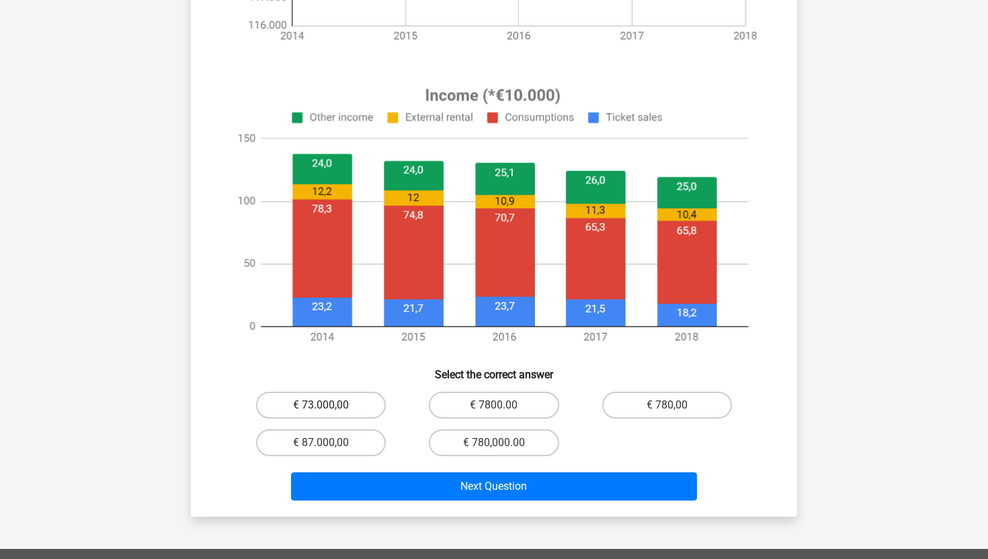
click at [320, 409] on label "€ 73.000,00" at bounding box center [321, 405] width 130 height 27
click at [321, 409] on input "€ 73.000,00" at bounding box center [325, 409] width 9 height 9
radio input "true"
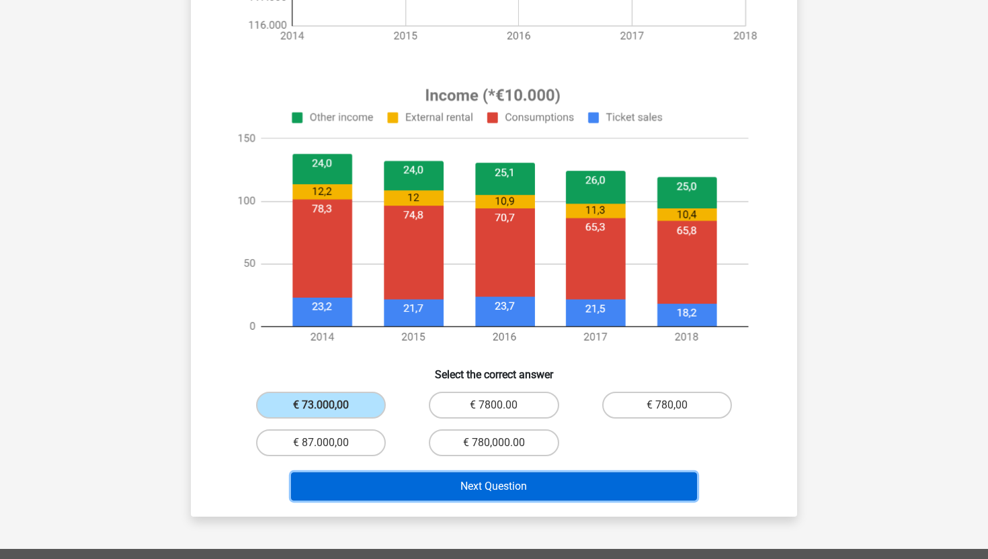
click at [493, 495] on button "Next Question" at bounding box center [494, 487] width 407 height 28
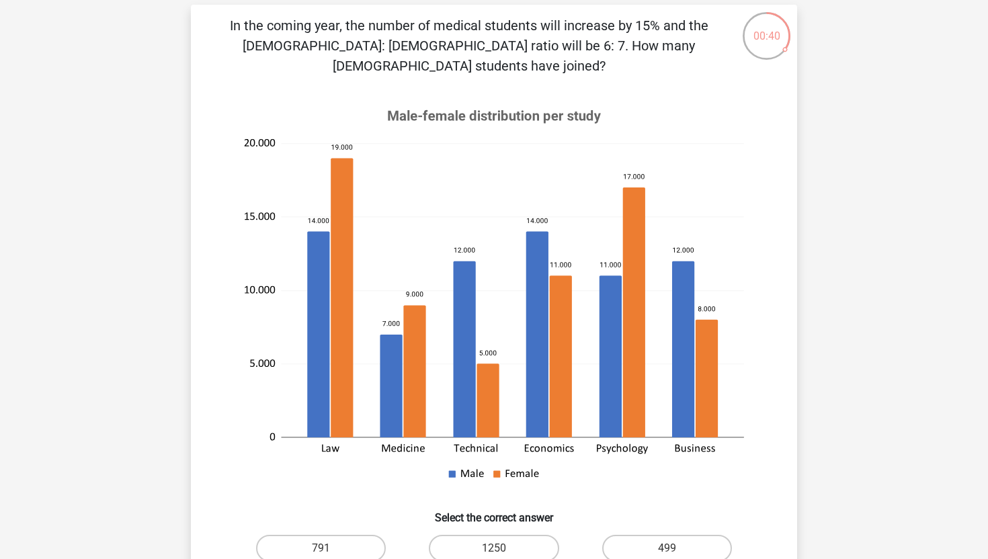
scroll to position [91, 0]
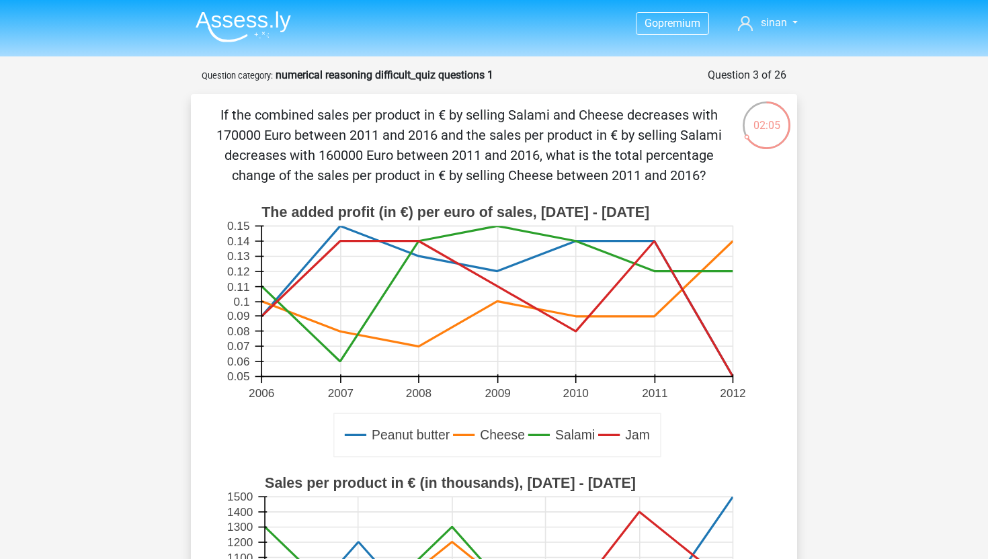
click at [325, 207] on text "The added profit (in €) per euro of sales, [DATE] - [DATE]" at bounding box center [456, 212] width 388 height 16
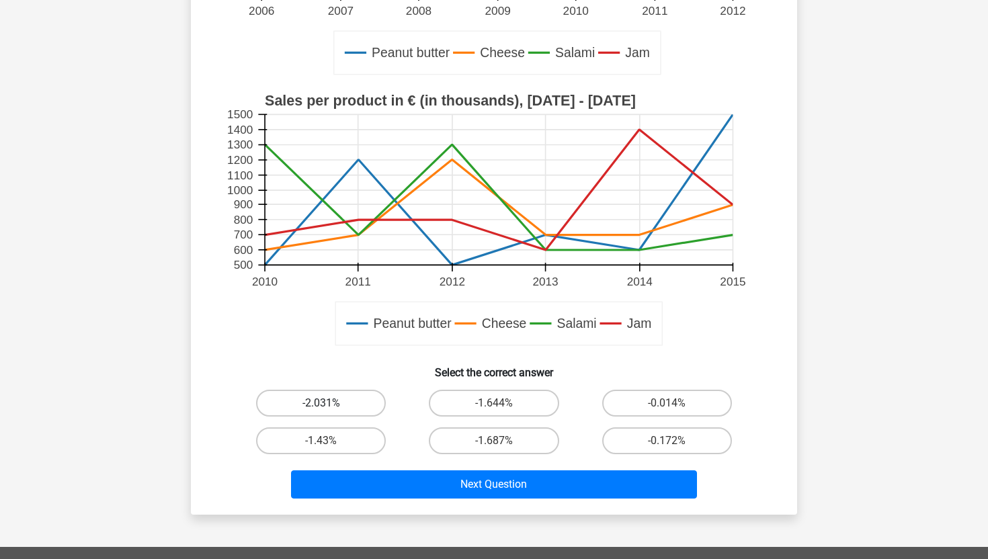
scroll to position [389, 0]
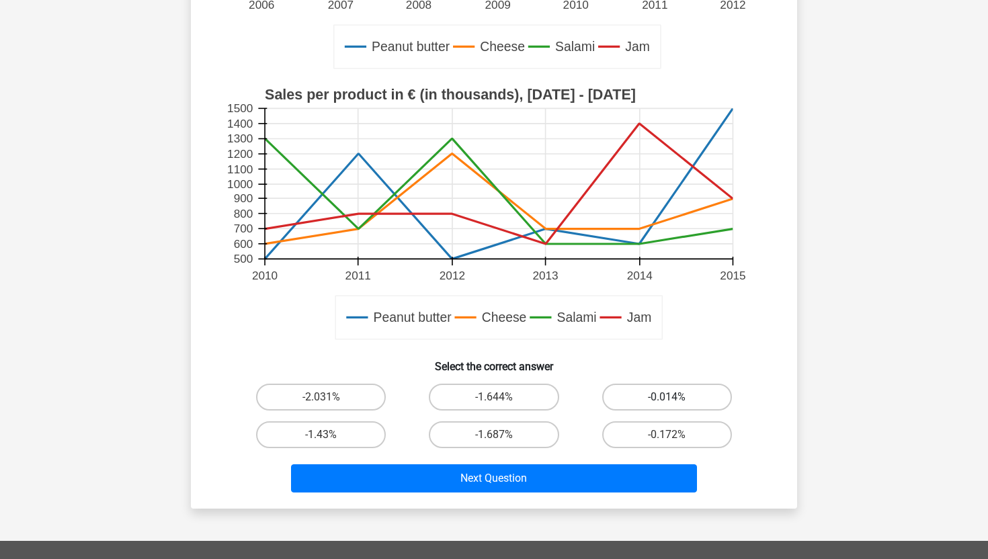
click at [653, 401] on label "-0.014%" at bounding box center [667, 397] width 130 height 27
click at [667, 401] on input "-0.014%" at bounding box center [671, 401] width 9 height 9
radio input "true"
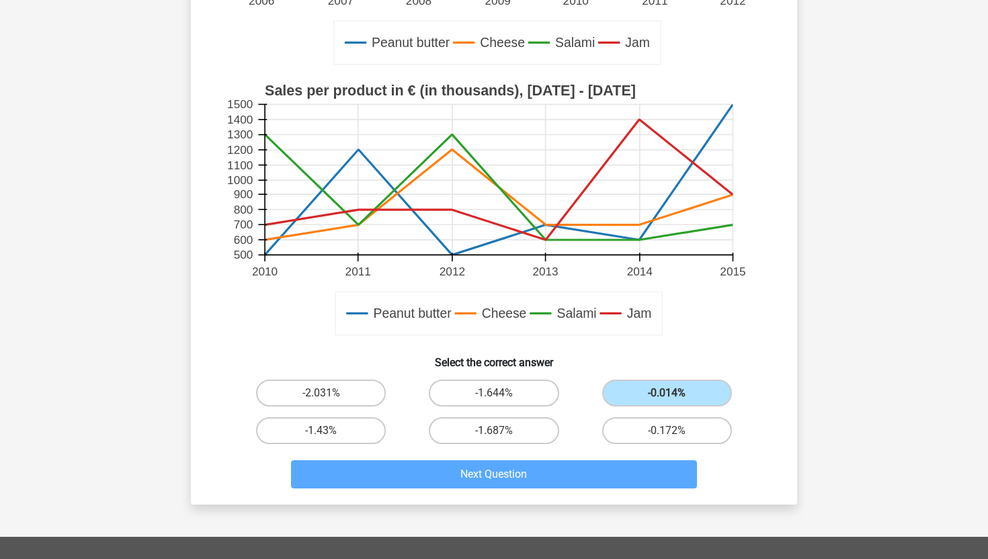
scroll to position [483, 0]
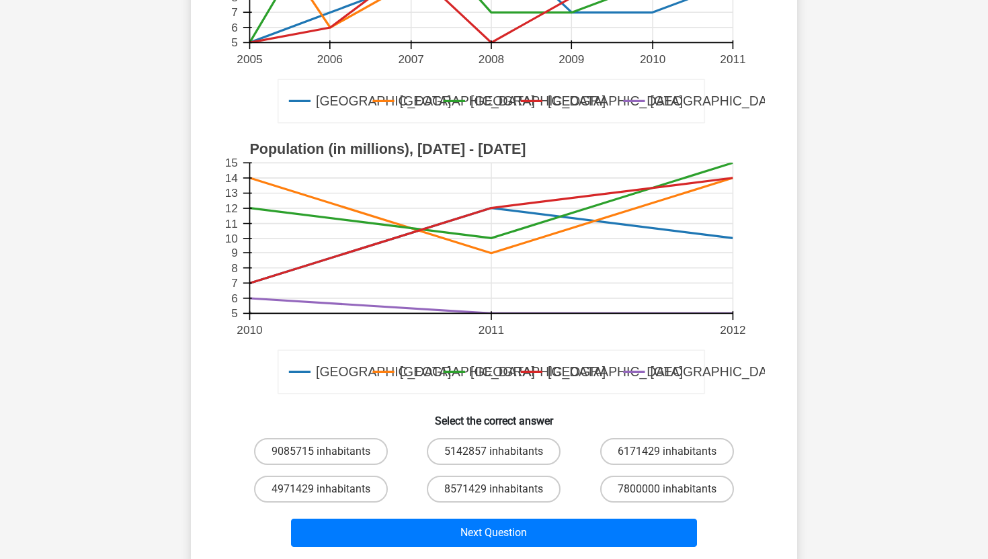
scroll to position [366, 0]
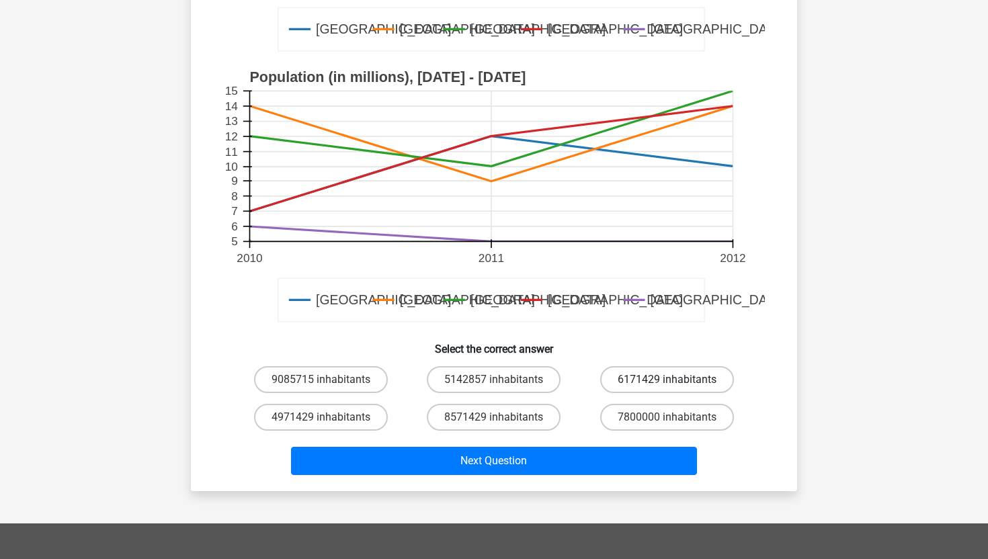
click at [680, 381] on label "6171429 inhabitants" at bounding box center [667, 379] width 134 height 27
click at [676, 381] on input "6171429 inhabitants" at bounding box center [671, 384] width 9 height 9
radio input "true"
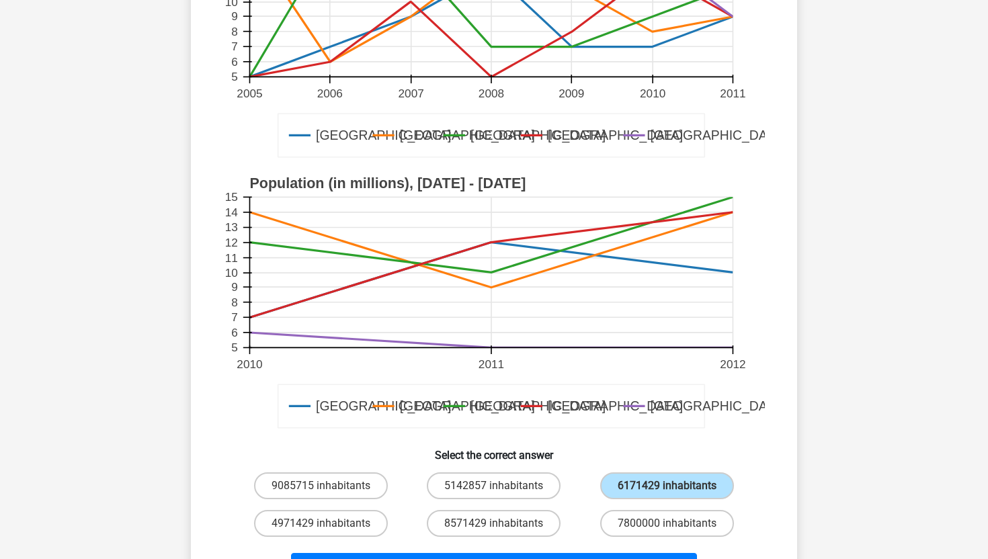
scroll to position [407, 0]
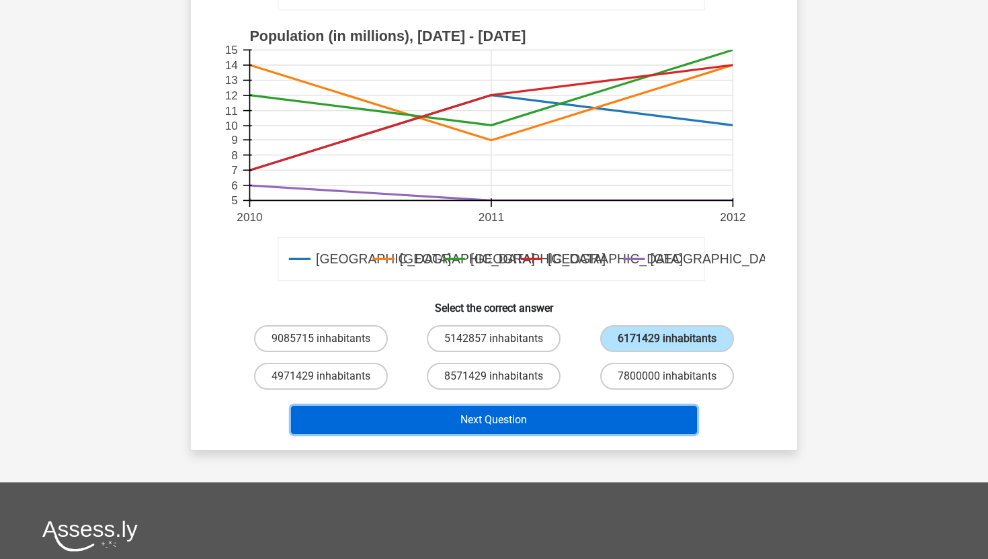
click at [404, 422] on button "Next Question" at bounding box center [494, 420] width 407 height 28
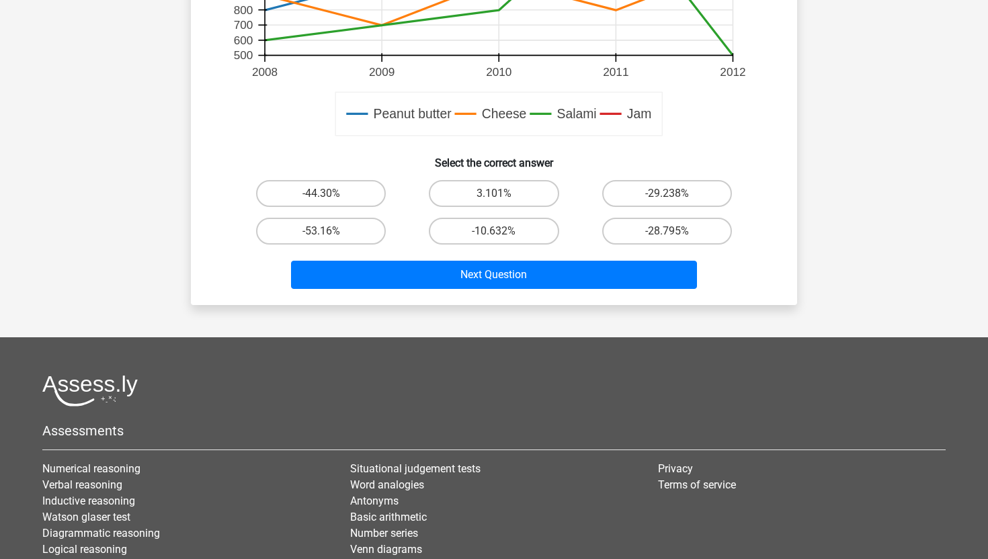
scroll to position [569, 0]
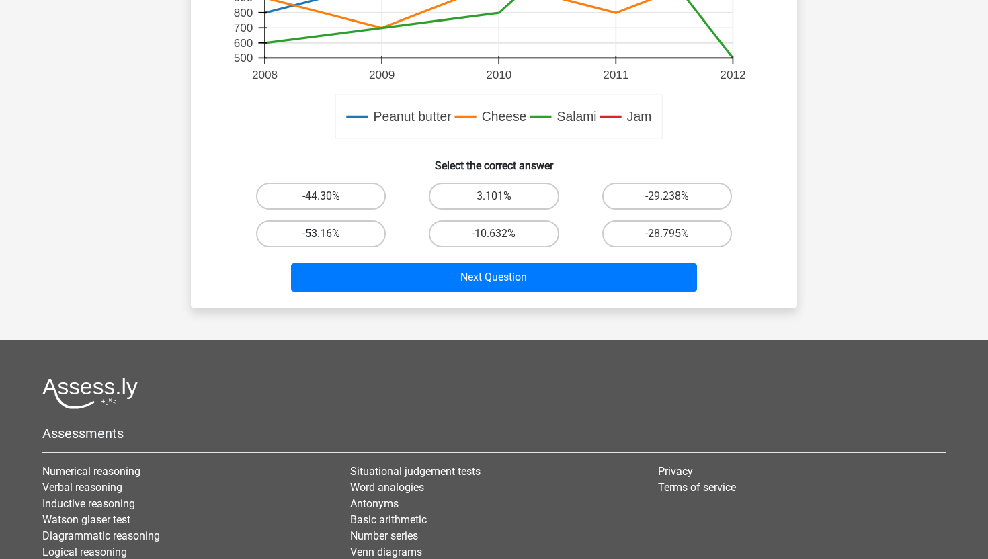
click at [356, 235] on label "-53.16%" at bounding box center [321, 234] width 130 height 27
click at [330, 235] on input "-53.16%" at bounding box center [325, 238] width 9 height 9
radio input "true"
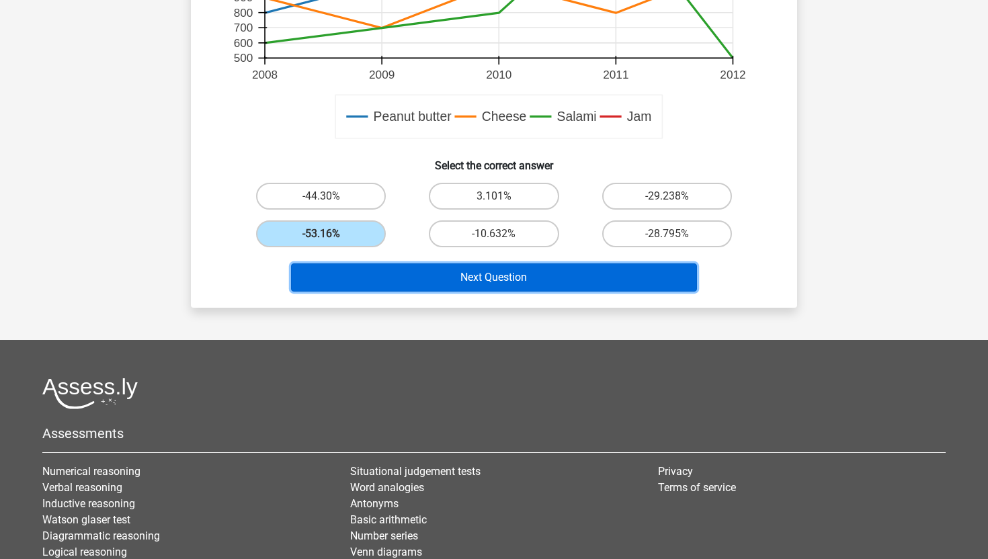
click at [516, 276] on button "Next Question" at bounding box center [494, 278] width 407 height 28
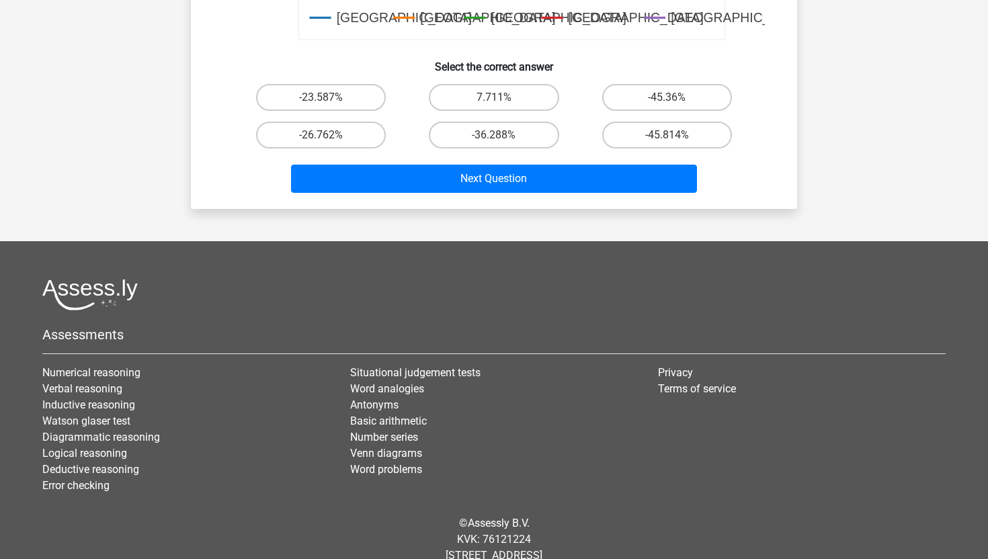
scroll to position [663, 0]
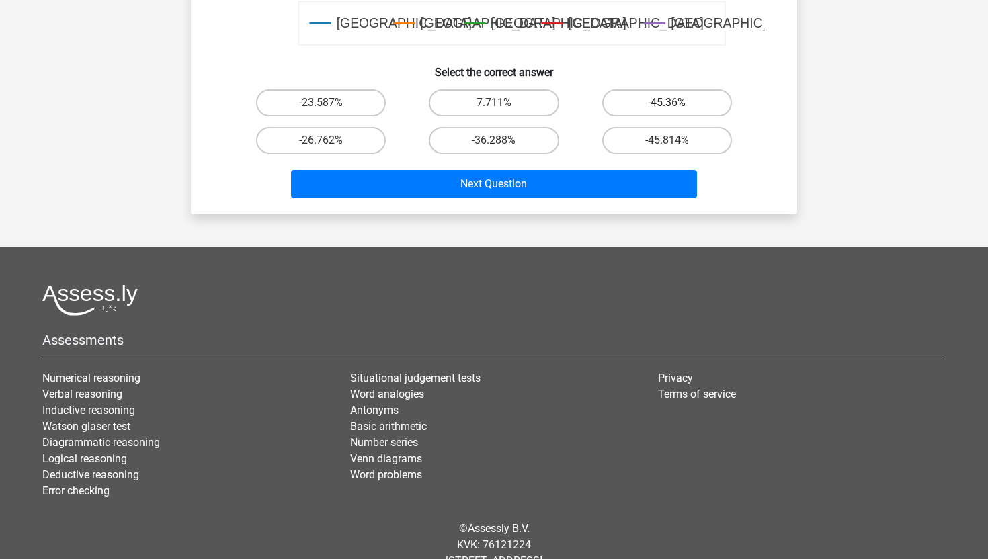
click at [678, 102] on label "-45.36%" at bounding box center [667, 102] width 130 height 27
click at [676, 103] on input "-45.36%" at bounding box center [671, 107] width 9 height 9
radio input "true"
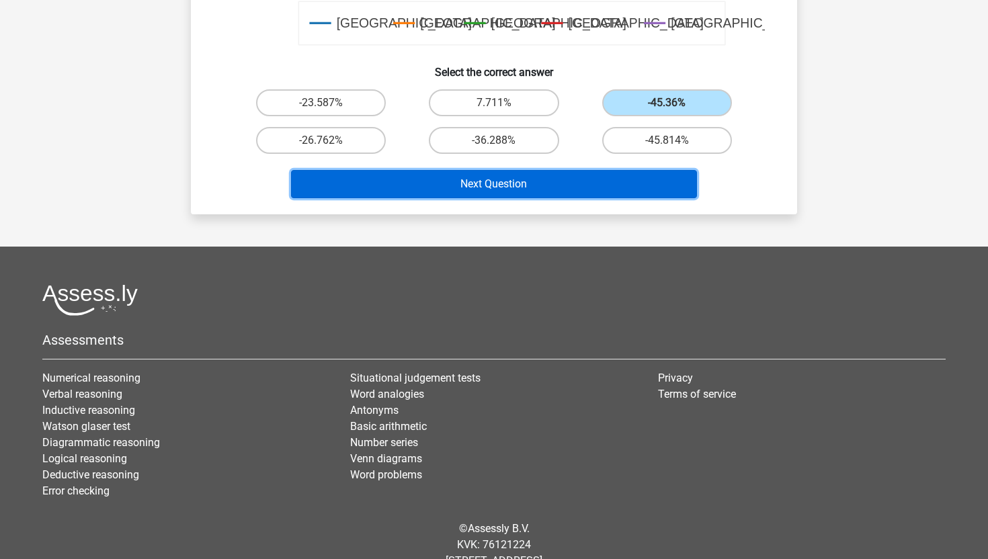
click at [560, 184] on button "Next Question" at bounding box center [494, 184] width 407 height 28
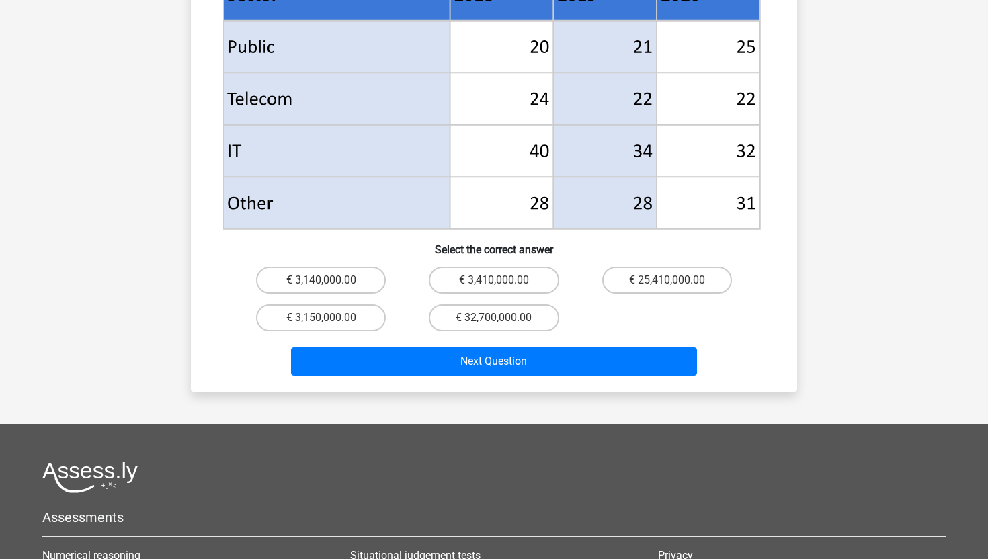
scroll to position [604, 0]
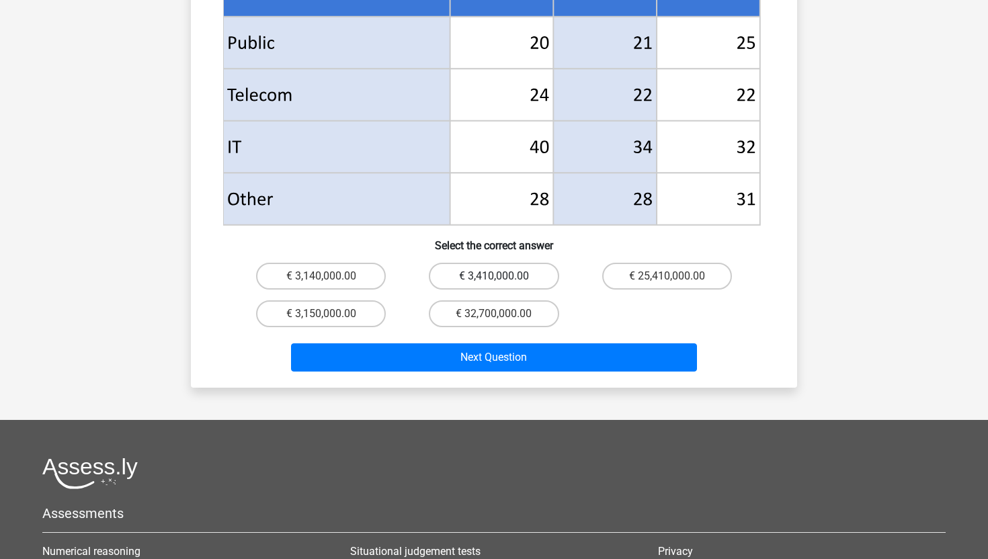
click at [493, 263] on label "€ 3,410,000.00" at bounding box center [494, 276] width 130 height 27
click at [494, 276] on input "€ 3,410,000.00" at bounding box center [498, 280] width 9 height 9
radio input "true"
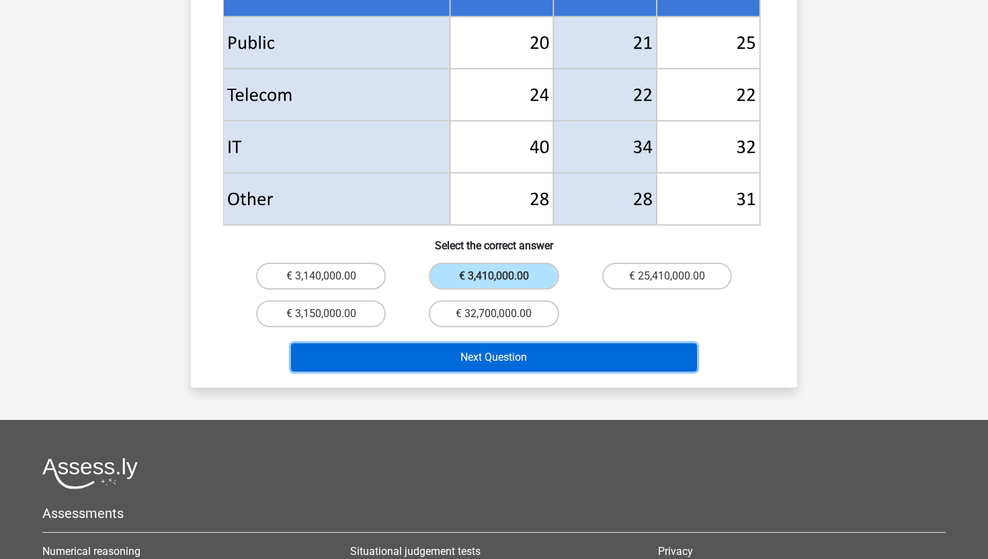
click at [571, 344] on button "Next Question" at bounding box center [494, 358] width 407 height 28
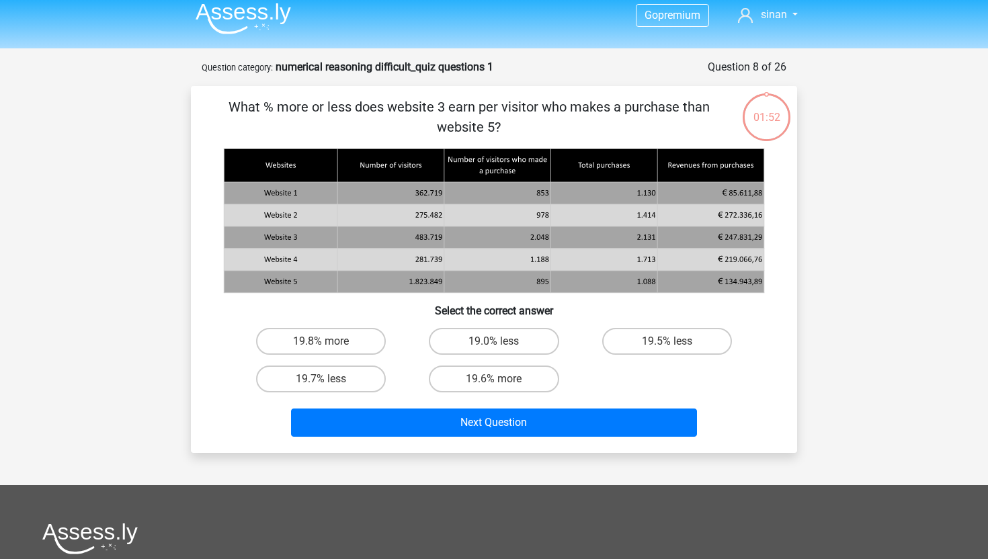
scroll to position [0, 0]
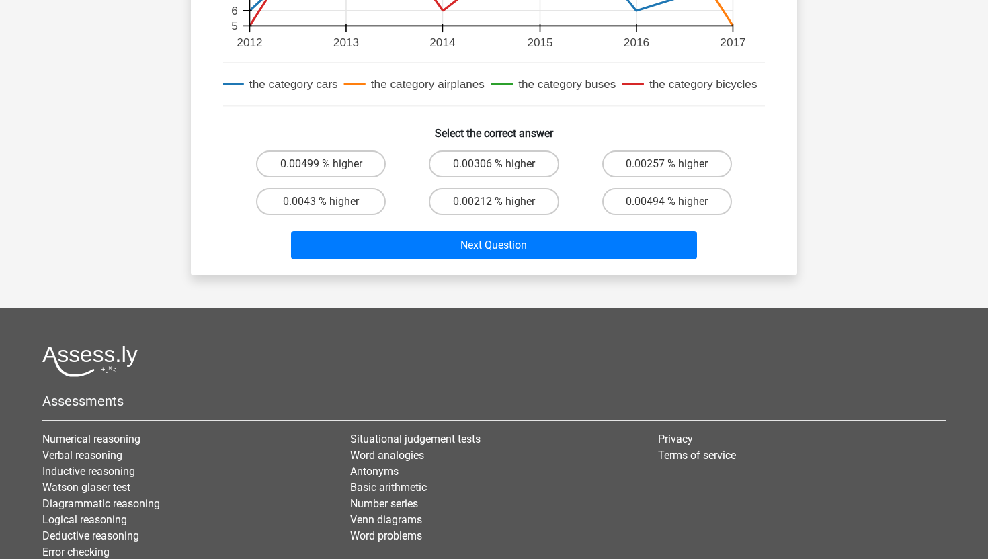
scroll to position [637, 0]
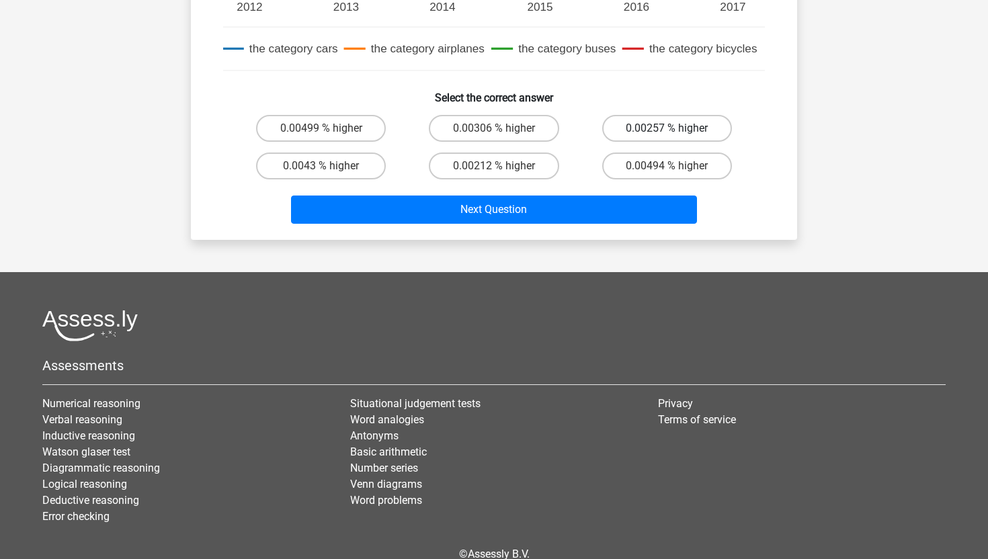
click at [633, 124] on label "0.00257 % higher" at bounding box center [667, 128] width 130 height 27
click at [667, 128] on input "0.00257 % higher" at bounding box center [671, 132] width 9 height 9
radio input "true"
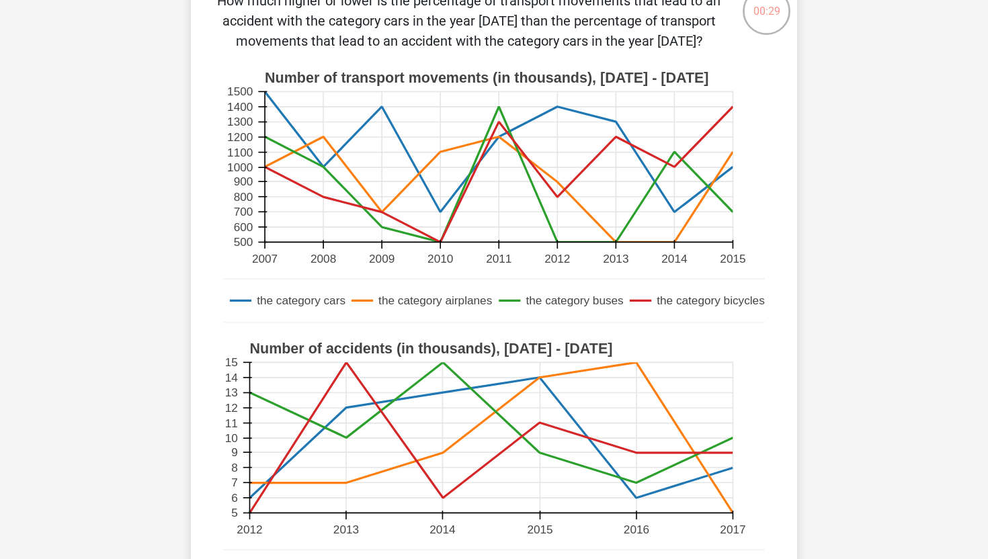
scroll to position [0, 0]
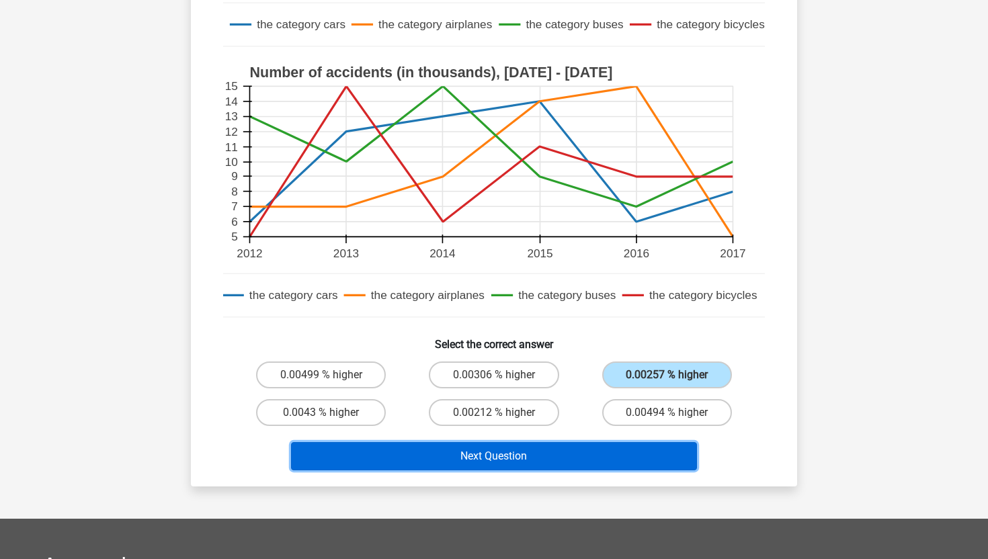
click at [624, 452] on button "Next Question" at bounding box center [494, 456] width 407 height 28
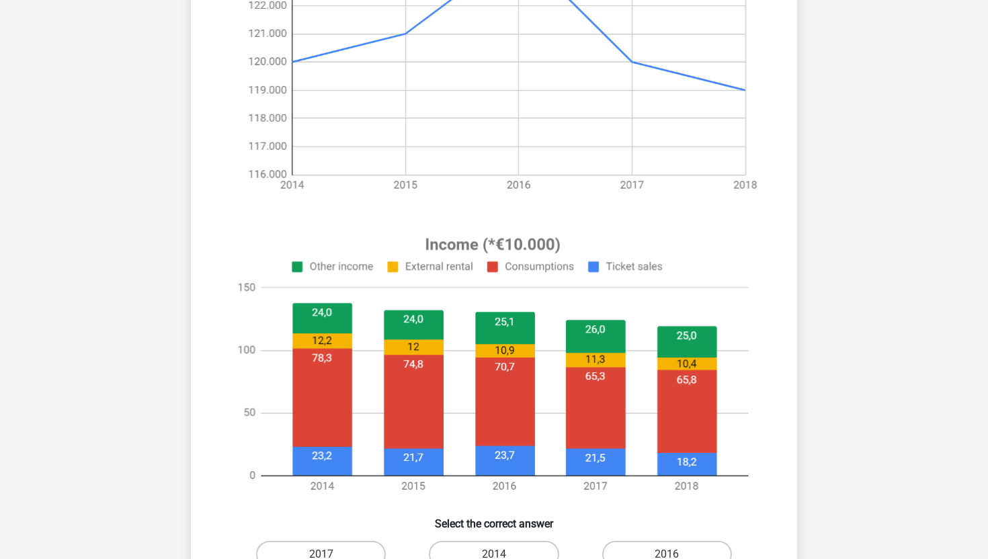
scroll to position [335, 0]
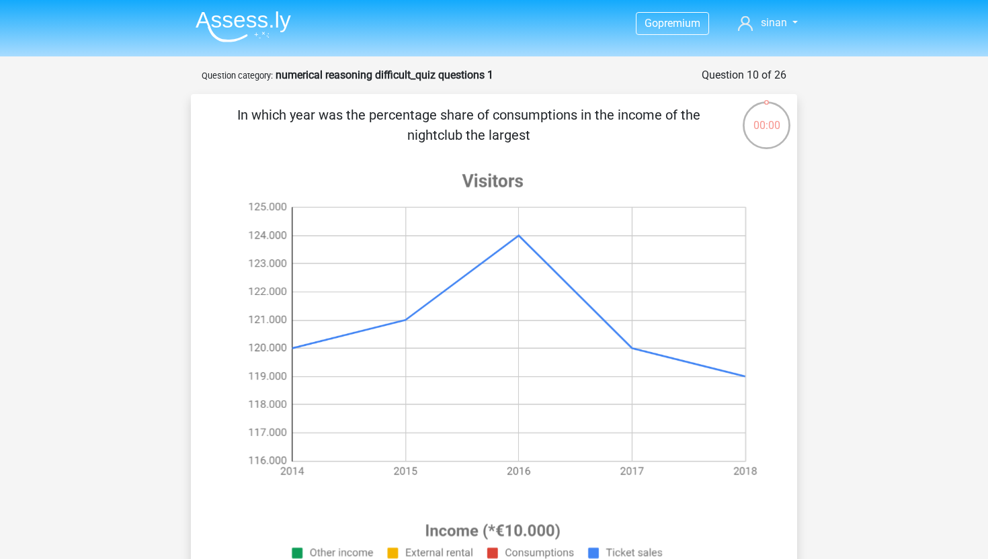
scroll to position [335, 0]
